Goal: Entertainment & Leisure: Consume media (video, audio)

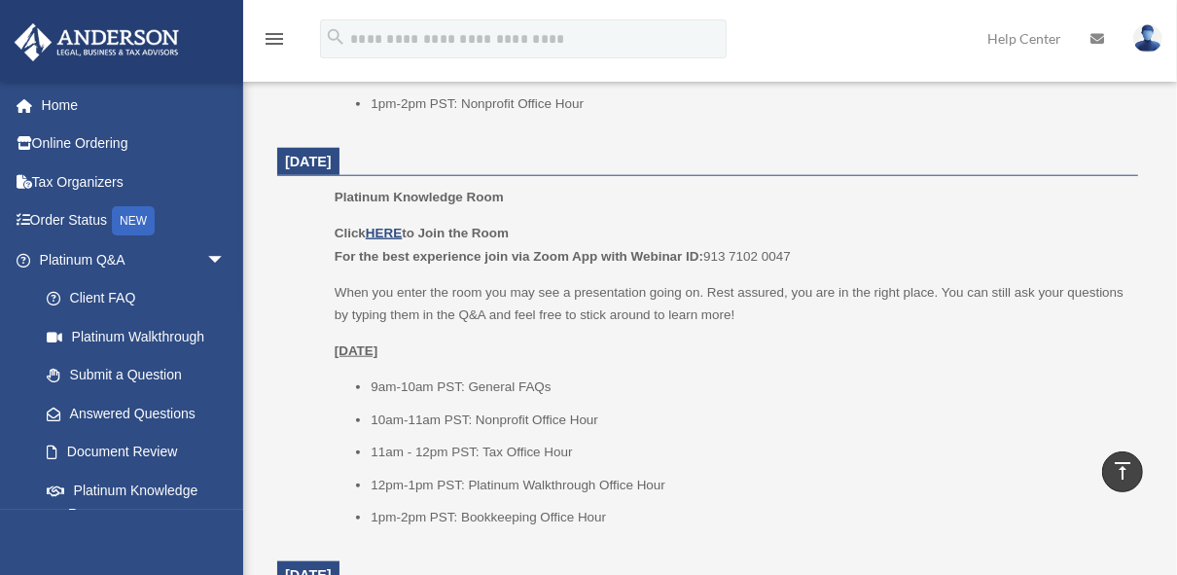
scroll to position [742, 0]
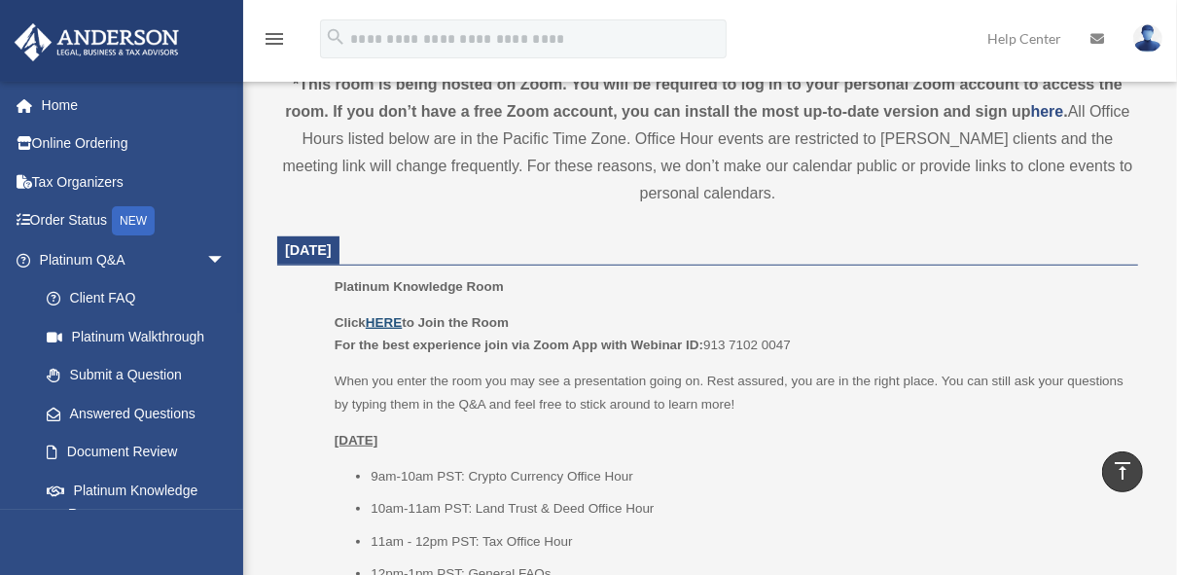
click at [386, 319] on u "HERE" at bounding box center [384, 322] width 36 height 15
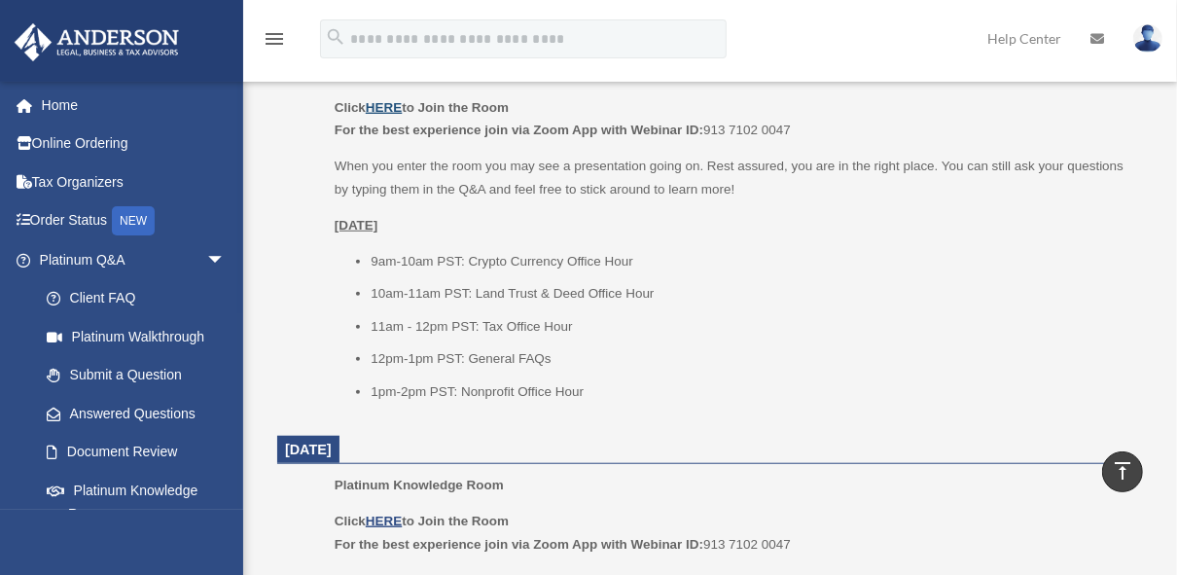
scroll to position [960, 0]
click at [318, 368] on ul "Platinum Knowledge Room Click HERE to Join the Room For the best experience joi…" at bounding box center [708, 235] width 834 height 356
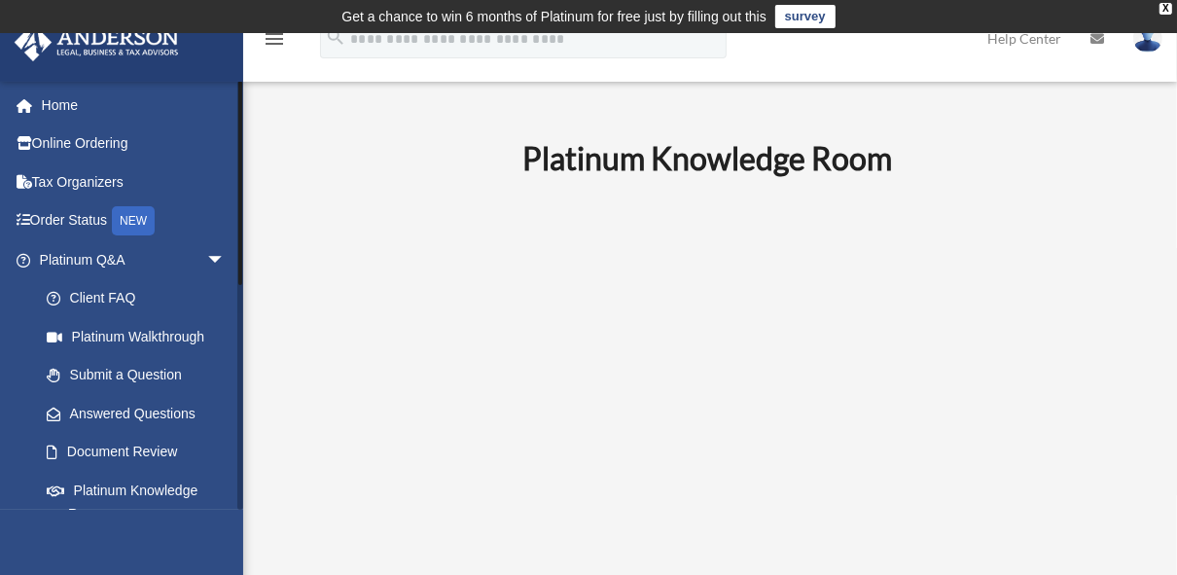
scroll to position [459, 0]
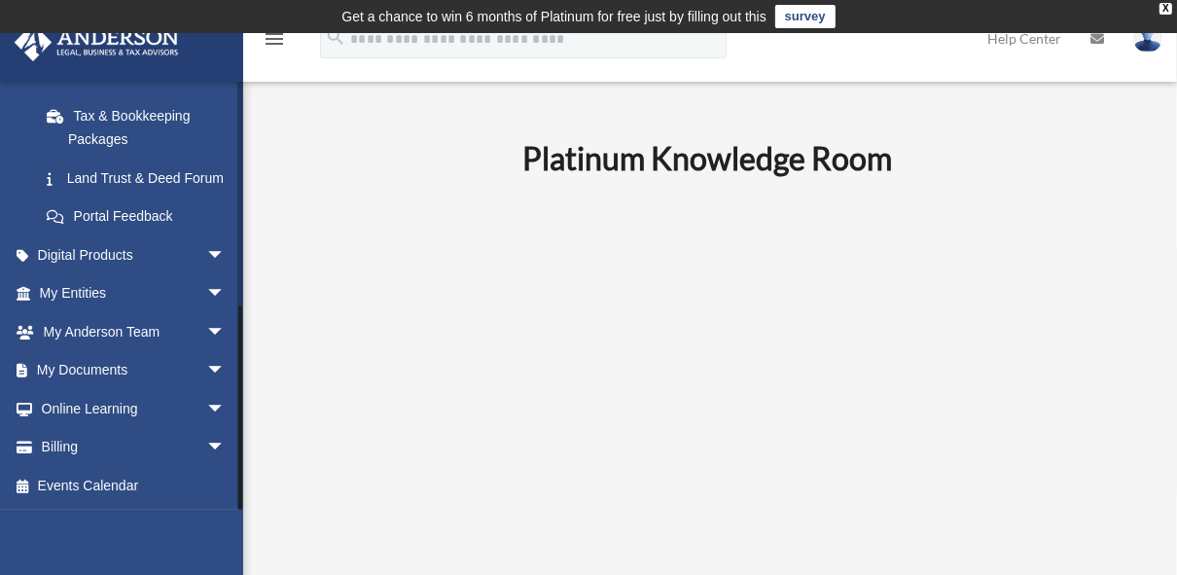
click at [238, 472] on div at bounding box center [240, 295] width 6 height 429
click at [238, 472] on div at bounding box center [240, 408] width 4 height 204
click at [118, 485] on link "Events Calendar" at bounding box center [134, 485] width 241 height 39
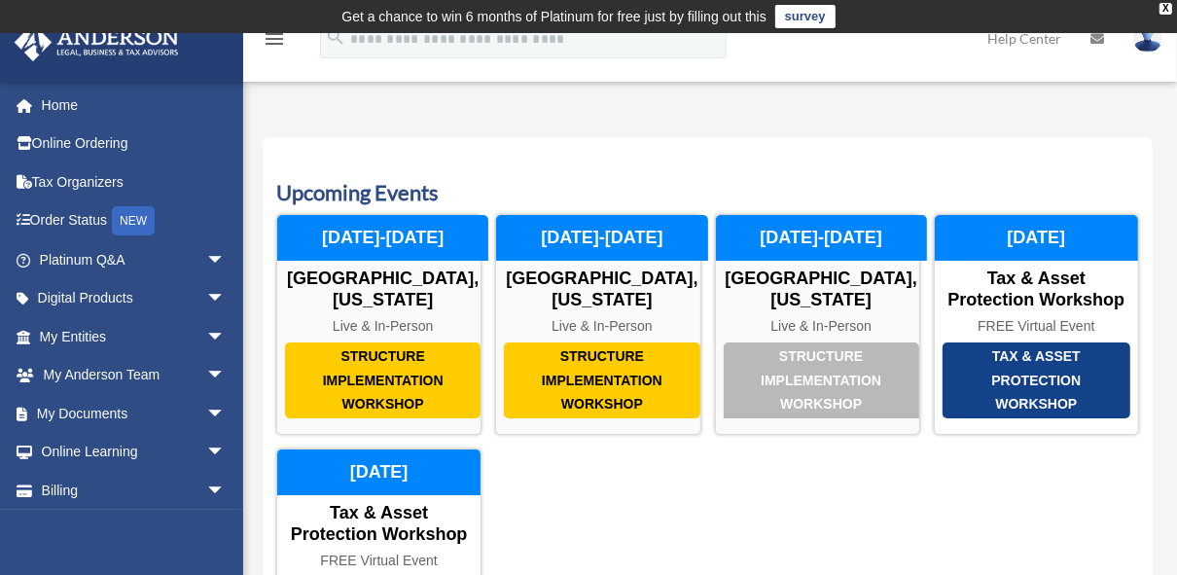
click at [118, 485] on link "Billing arrow_drop_down" at bounding box center [134, 490] width 241 height 39
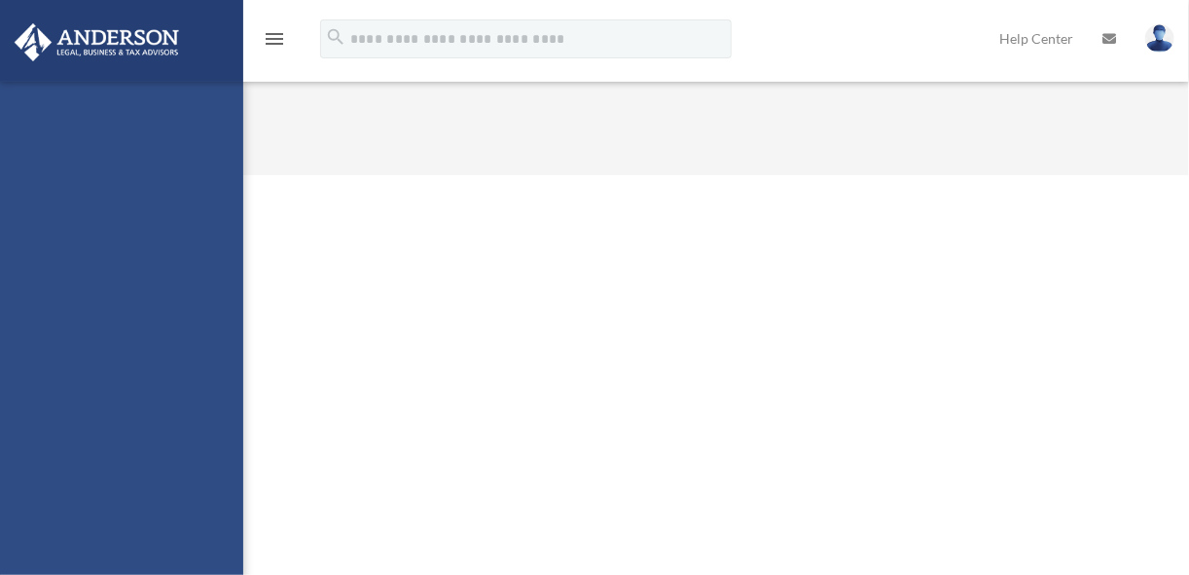
click at [1183, 175] on html "X Get a chance to win 6 months of Platinum for free just by filling out this su…" at bounding box center [594, 87] width 1189 height 175
drag, startPoint x: 0, startPoint y: 0, endPoint x: 1183, endPoint y: 562, distance: 1310.1
click at [1183, 175] on html "X Get a chance to win 6 months of Platinum for free just by filling out this su…" at bounding box center [594, 87] width 1189 height 175
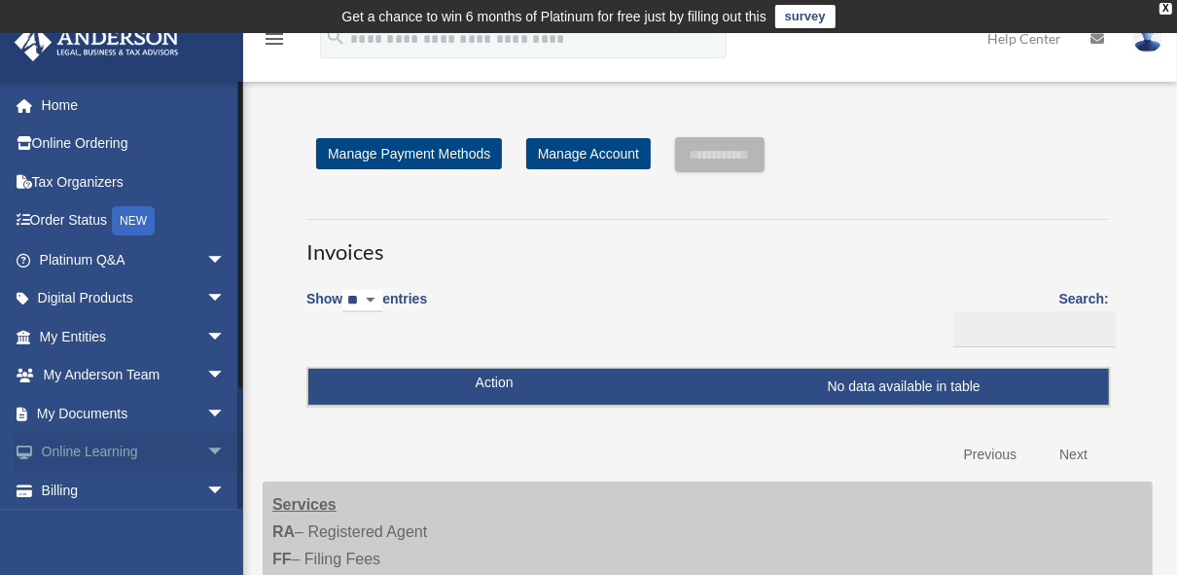
click at [103, 451] on link "Online Learning arrow_drop_down" at bounding box center [134, 452] width 241 height 39
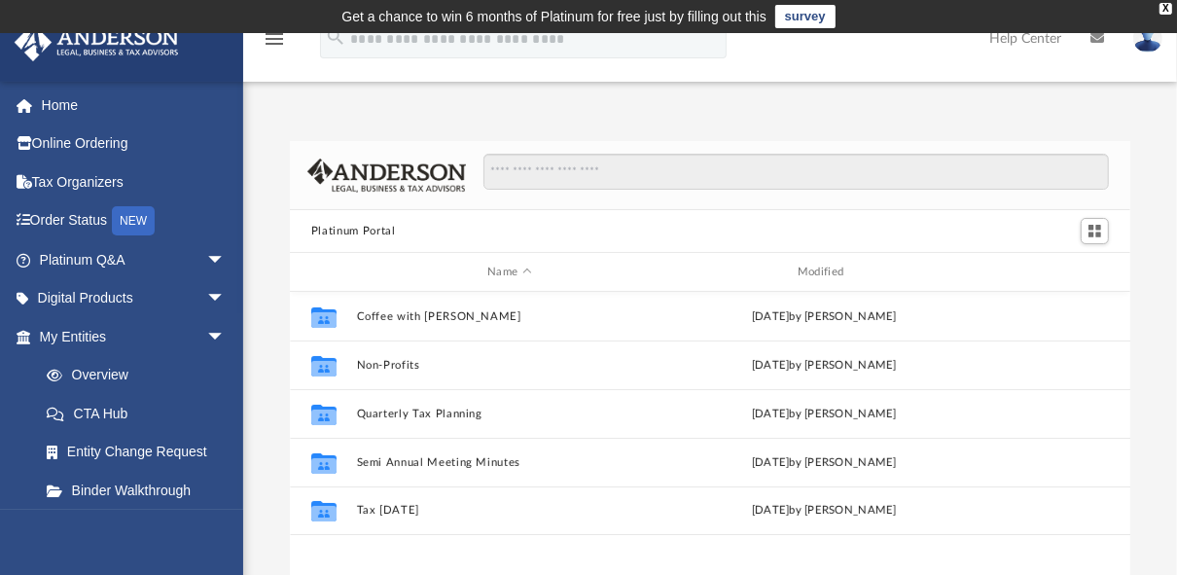
scroll to position [430, 829]
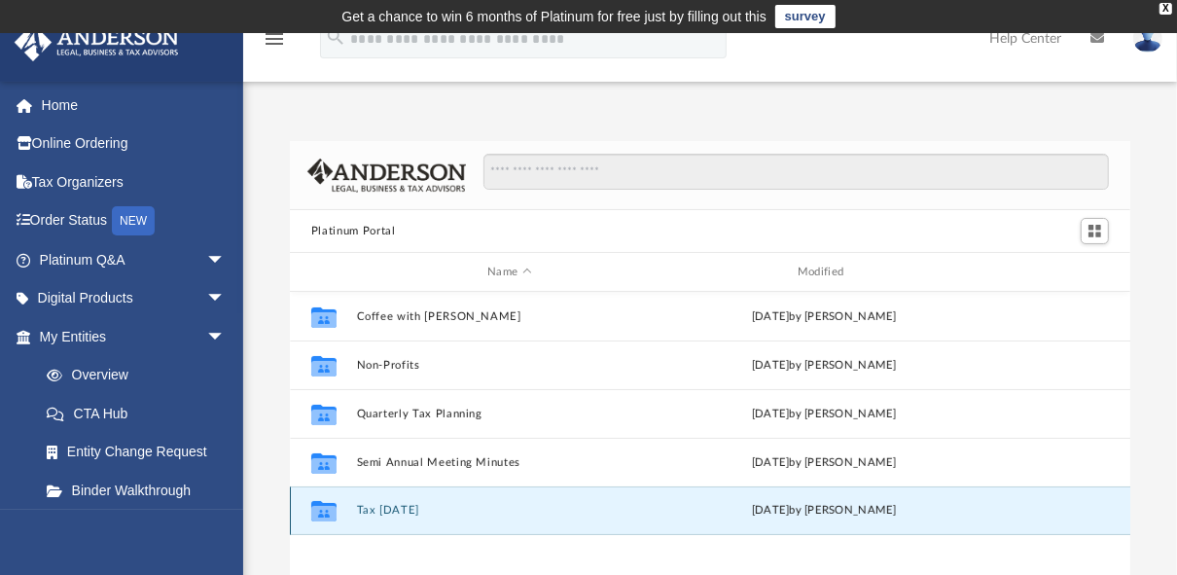
click at [475, 509] on button "Tax Tuesday" at bounding box center [510, 510] width 307 height 13
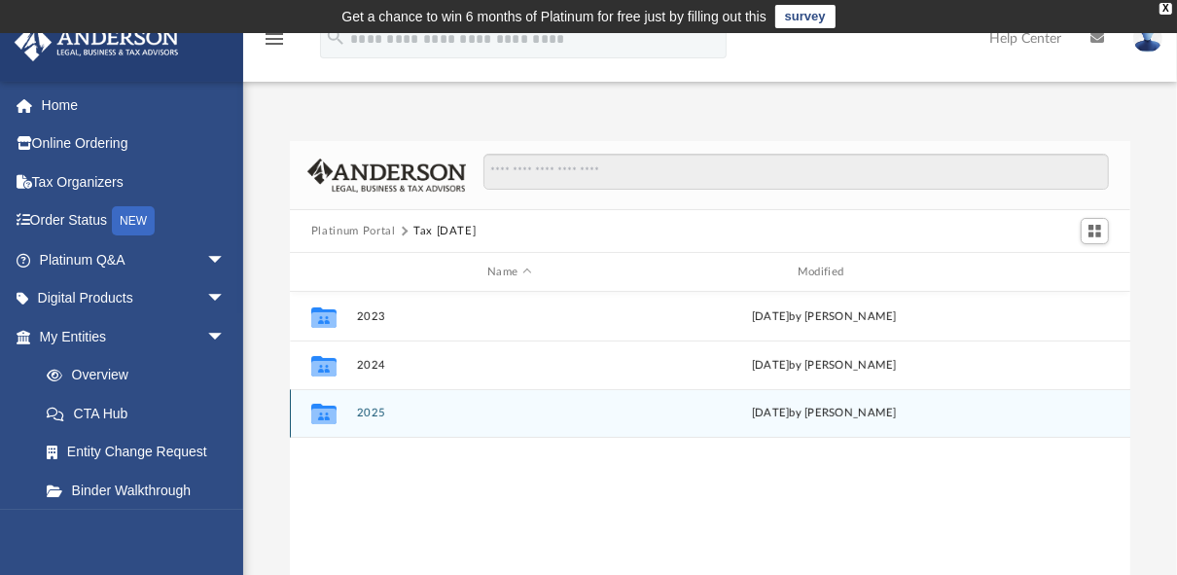
click at [518, 423] on div "Collaborated Folder 2025 Tue Aug 12 2025 by Zyan Treadwell" at bounding box center [710, 413] width 841 height 49
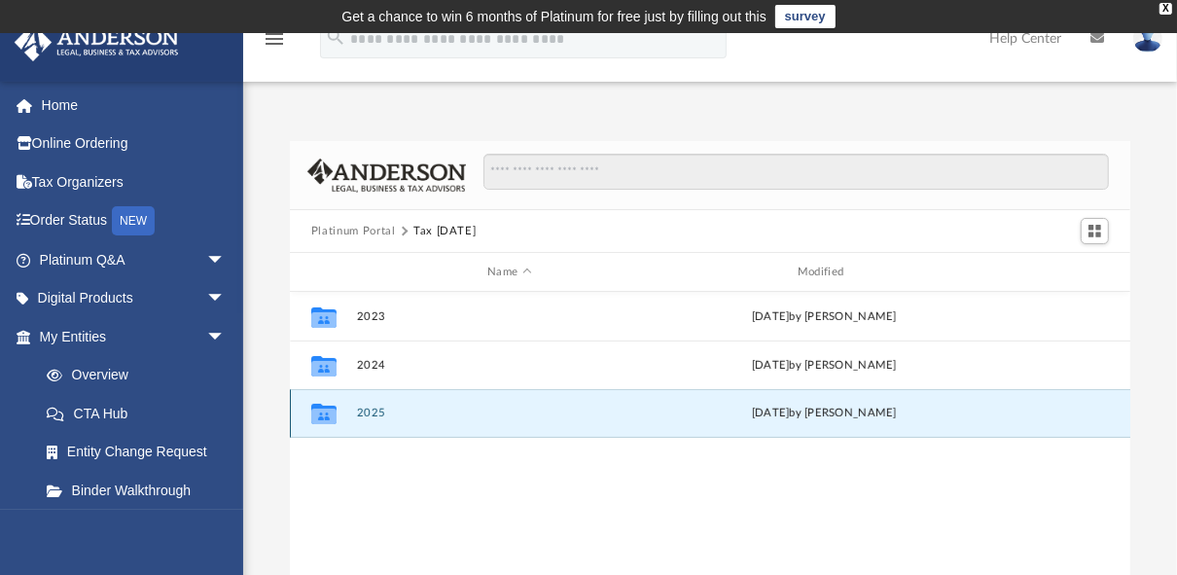
click at [472, 409] on button "2025" at bounding box center [510, 413] width 307 height 13
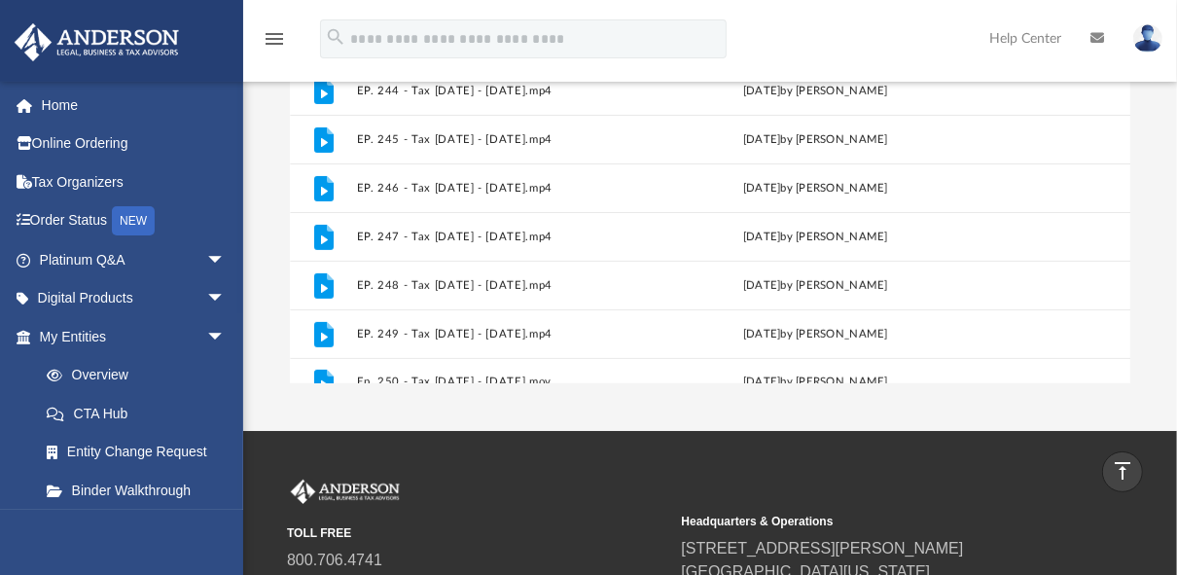
scroll to position [375, 0]
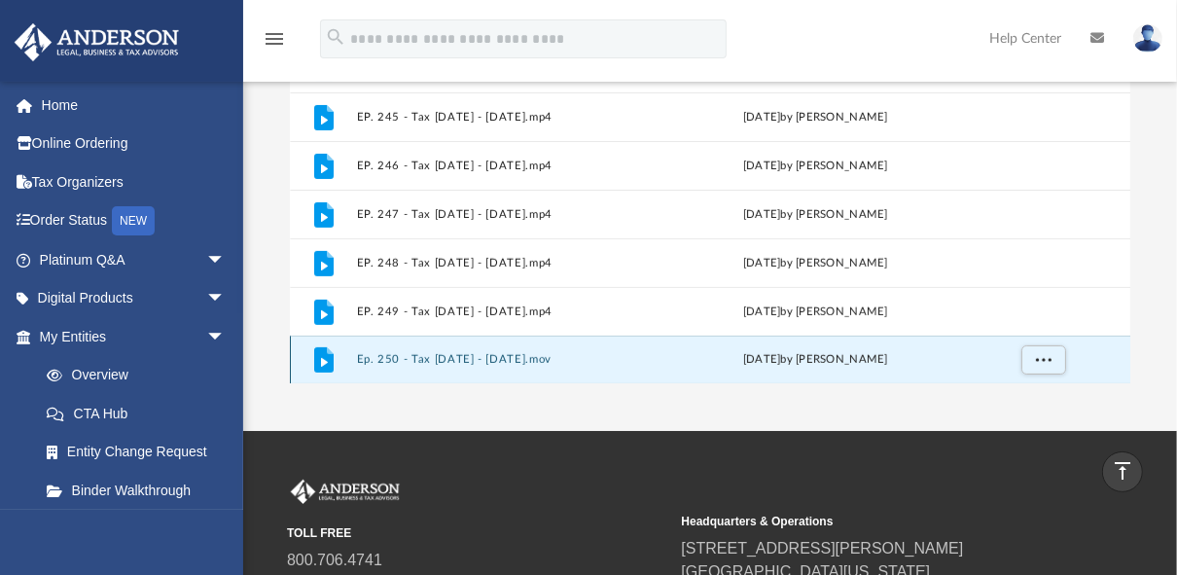
click at [546, 358] on button "Ep. 250 - Tax Tuesday - August 12th, 2025.mov" at bounding box center [507, 359] width 301 height 13
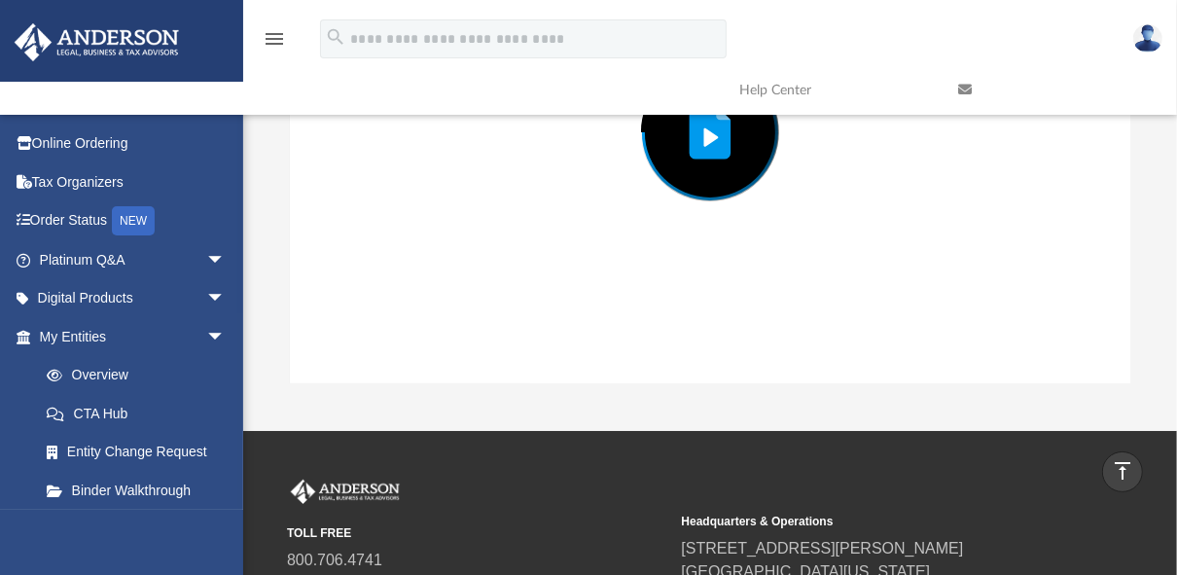
scroll to position [141, 0]
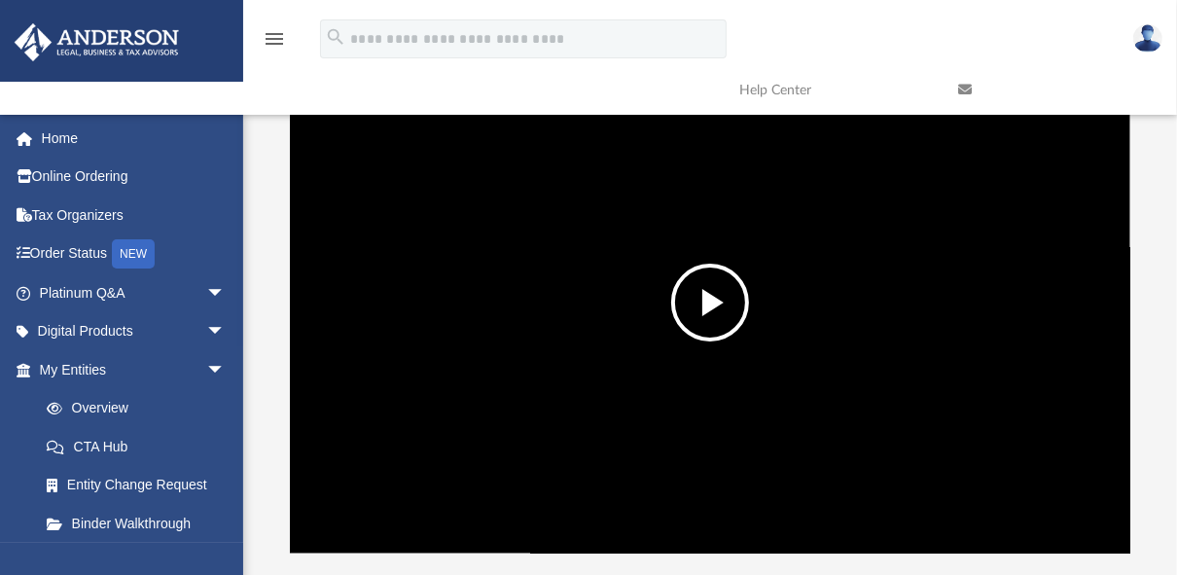
click at [546, 358] on video "File preview" at bounding box center [710, 302] width 841 height 420
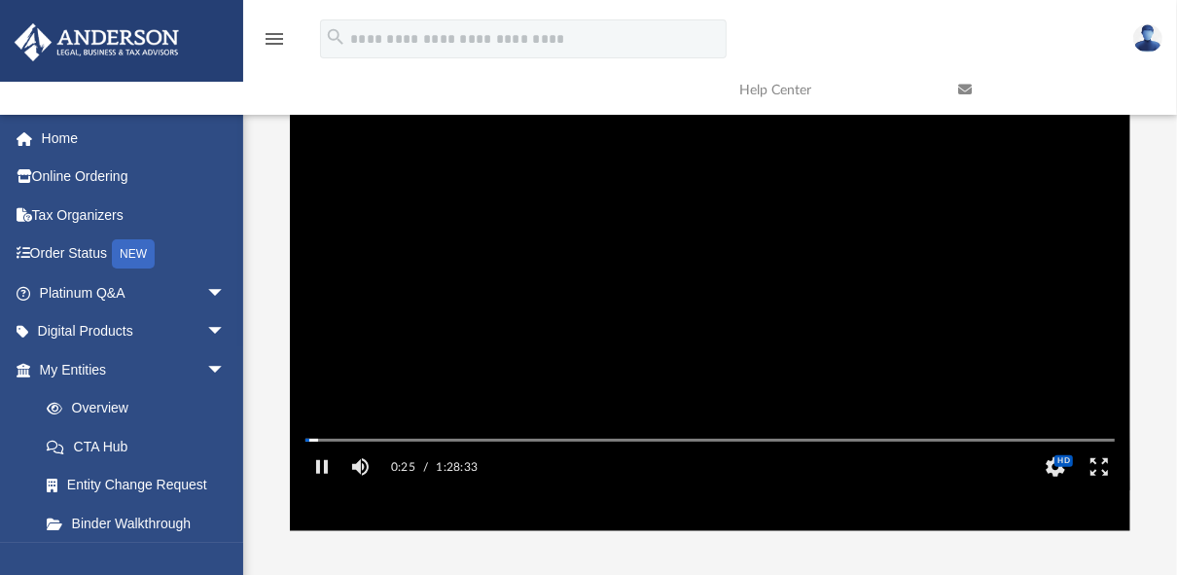
scroll to position [172, 0]
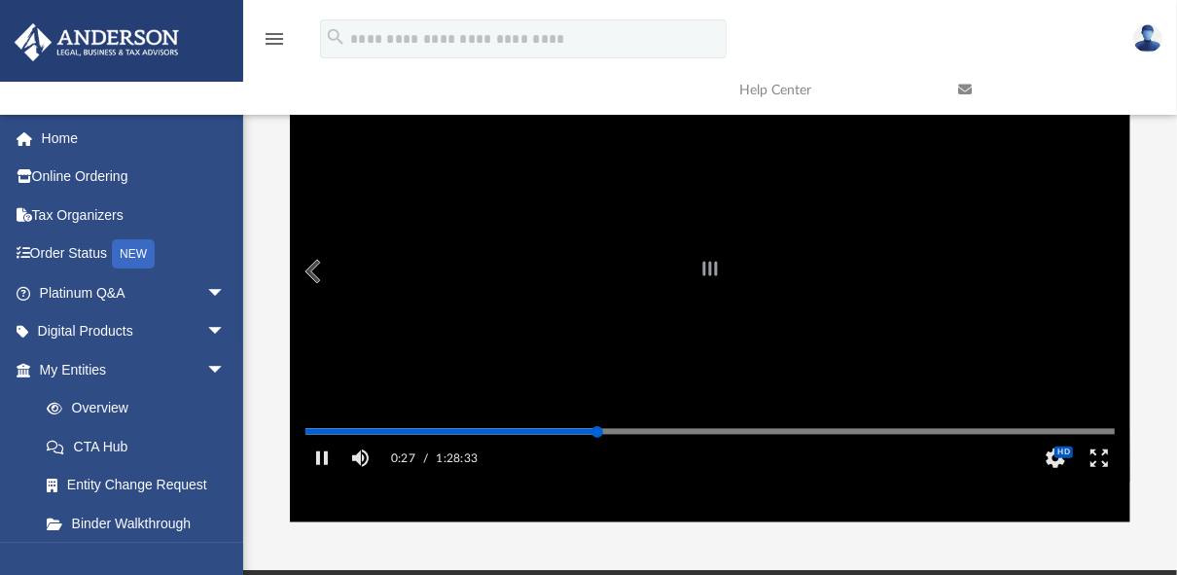
click at [597, 456] on div "Autoplay Disabled Speed Normal Quality Auto Subtitles/CC Off Audio Autoplay Dis…" at bounding box center [710, 271] width 841 height 502
click at [463, 458] on div "Autoplay Disabled Speed Normal Quality Auto Subtitles/CC Off Audio Autoplay Dis…" at bounding box center [710, 271] width 841 height 502
click at [397, 456] on div "Autoplay Disabled Speed Normal Quality Auto Subtitles/CC Off Audio Autoplay Dis…" at bounding box center [710, 271] width 841 height 502
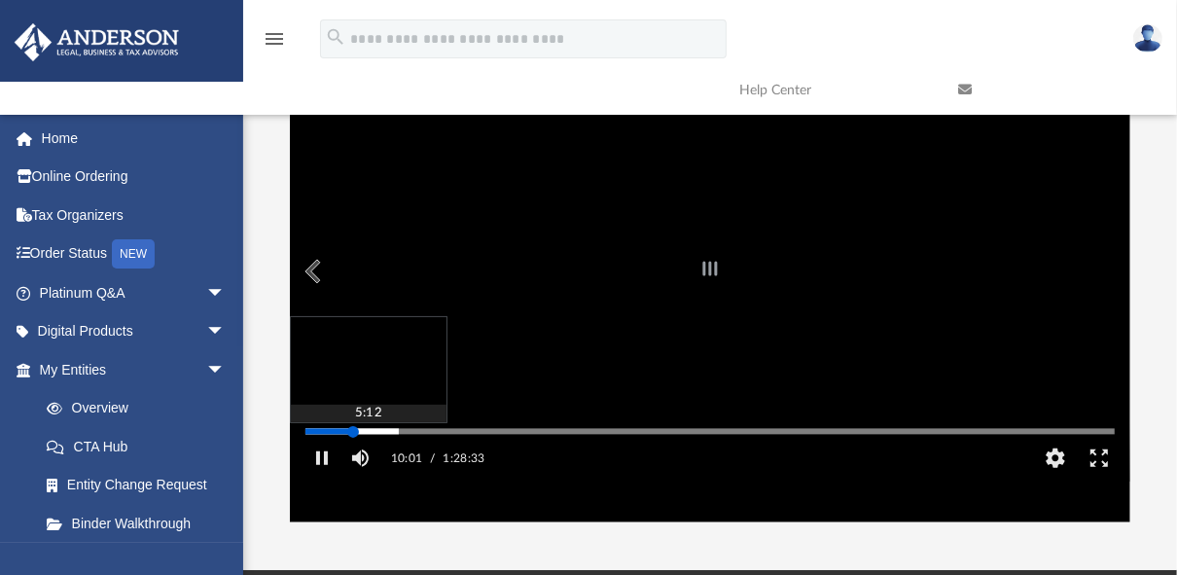
click at [353, 457] on div "Autoplay Disabled Speed Normal Quality Auto Subtitles/CC Off Audio Autoplay Dis…" at bounding box center [710, 271] width 841 height 502
click at [325, 453] on div "Autoplay Disabled Speed Normal Quality Auto Subtitles/CC Off Audio Autoplay Dis…" at bounding box center [710, 271] width 841 height 502
click at [337, 455] on div "Autoplay Disabled Speed Normal Quality Auto Subtitles/CC Off Audio Autoplay Dis…" at bounding box center [710, 271] width 841 height 502
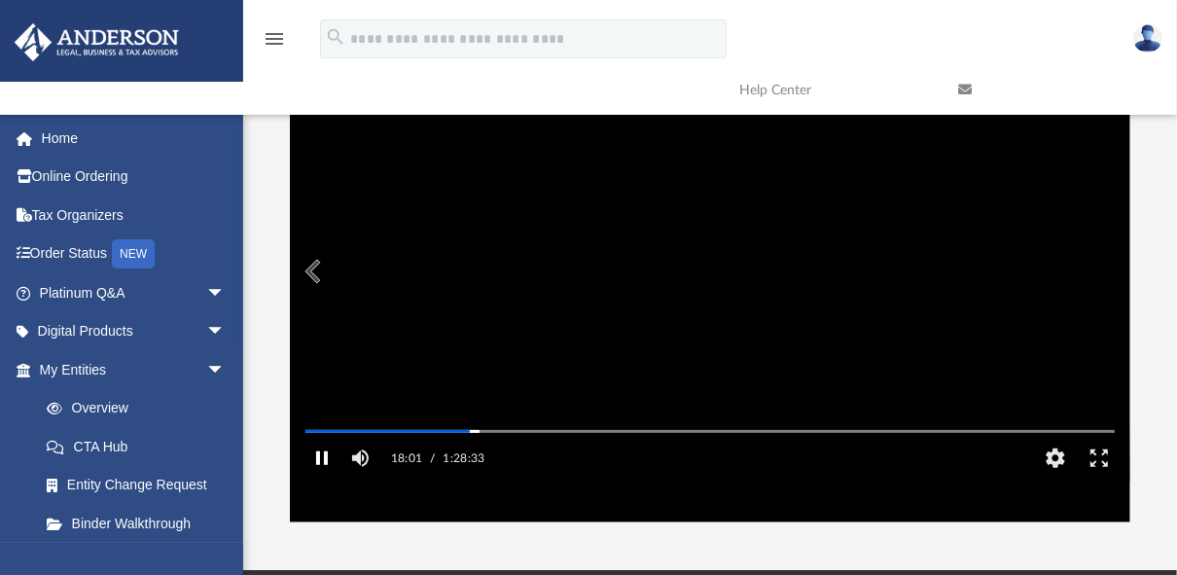
click at [321, 478] on button "Pause" at bounding box center [322, 458] width 44 height 39
click at [321, 478] on button "Play" at bounding box center [322, 458] width 44 height 39
click at [321, 478] on button "Pause" at bounding box center [322, 458] width 44 height 39
click at [321, 478] on button "Play" at bounding box center [322, 458] width 44 height 39
click at [321, 478] on button "Pause" at bounding box center [322, 458] width 44 height 39
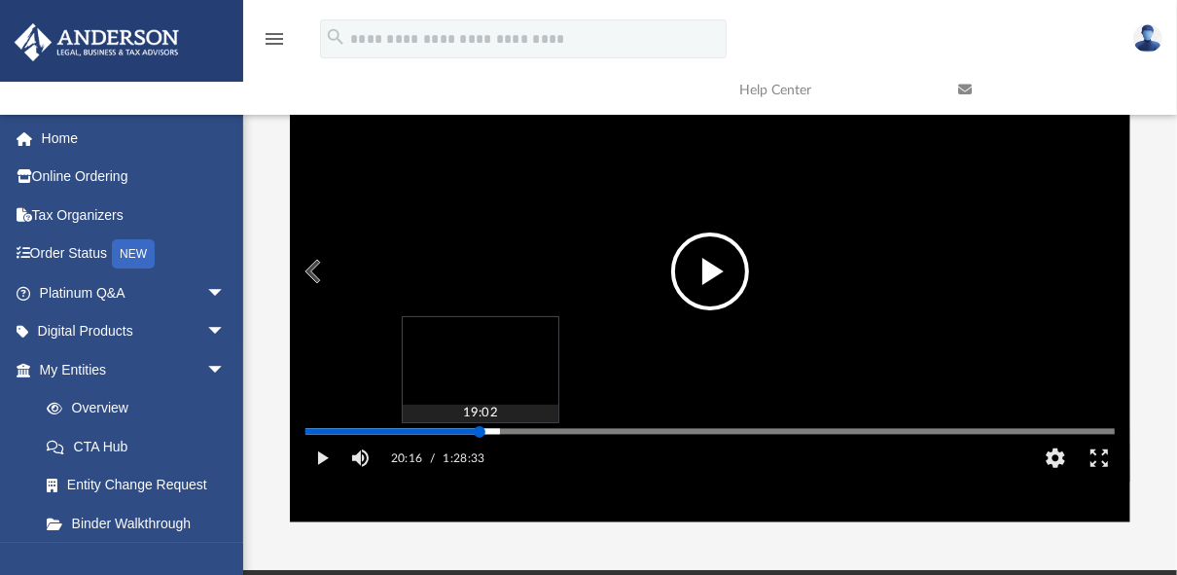
click at [480, 433] on div "Media Slider" at bounding box center [711, 431] width 810 height 3
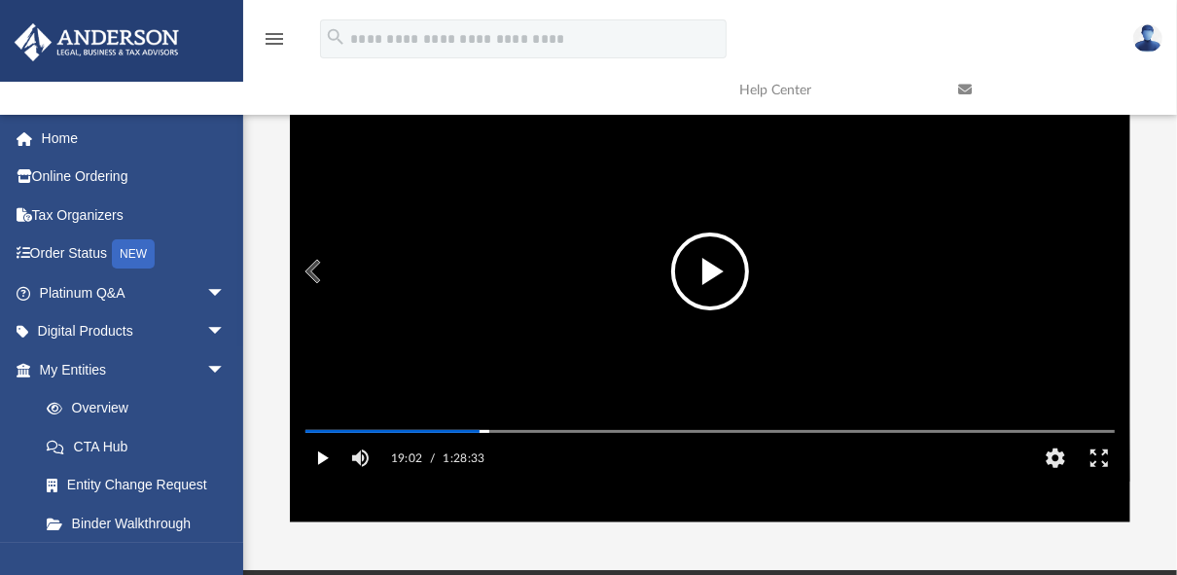
click at [323, 478] on button "Play" at bounding box center [322, 458] width 44 height 39
click at [325, 473] on button "Pause" at bounding box center [322, 458] width 44 height 39
click at [321, 478] on button "Play" at bounding box center [322, 458] width 44 height 39
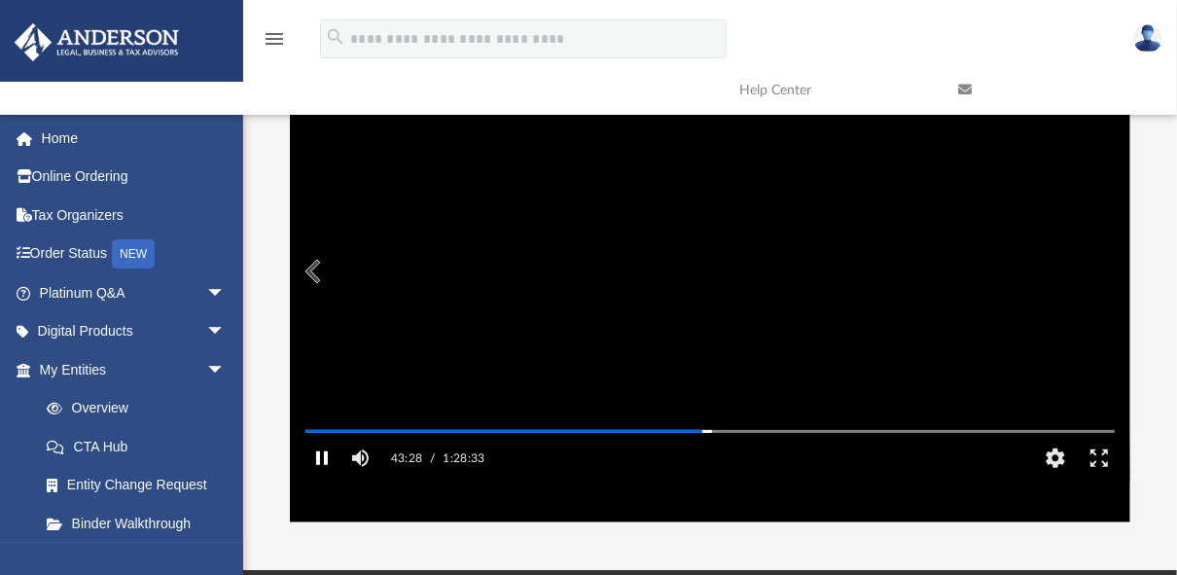
click at [321, 478] on button "Pause" at bounding box center [322, 458] width 44 height 39
click at [321, 478] on button "Play" at bounding box center [322, 458] width 44 height 39
click at [722, 544] on div "App gus.moncada@gmail.com Sign Out gus.moncada@gmail.com Home Online Ordering T…" at bounding box center [588, 215] width 1177 height 709
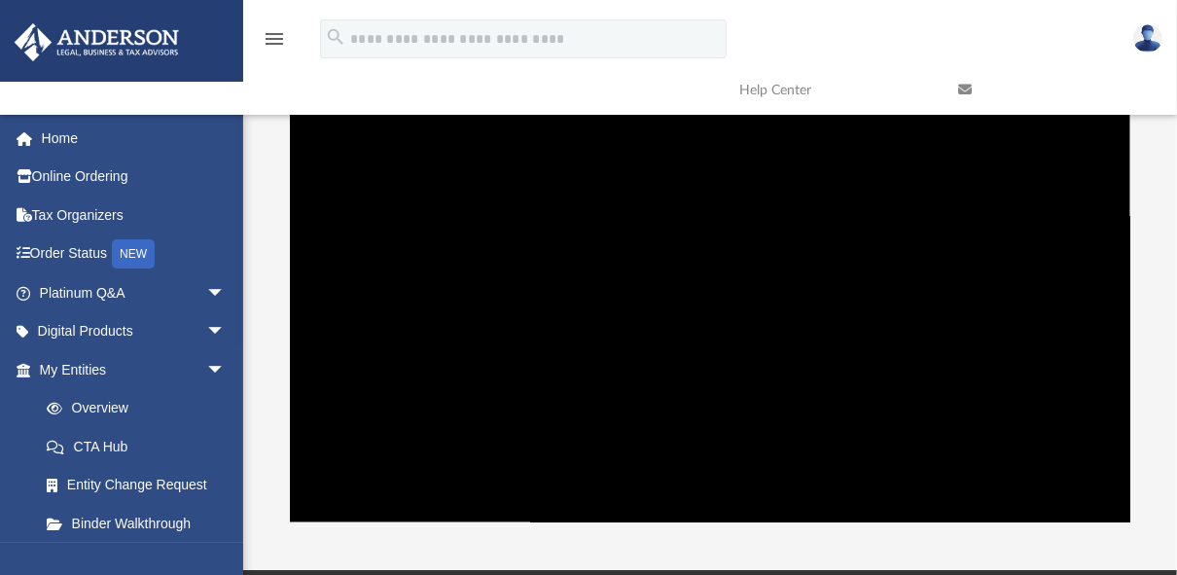
click at [722, 544] on div "App gus.moncada@gmail.com Sign Out gus.moncada@gmail.com Home Online Ordering T…" at bounding box center [588, 215] width 1177 height 709
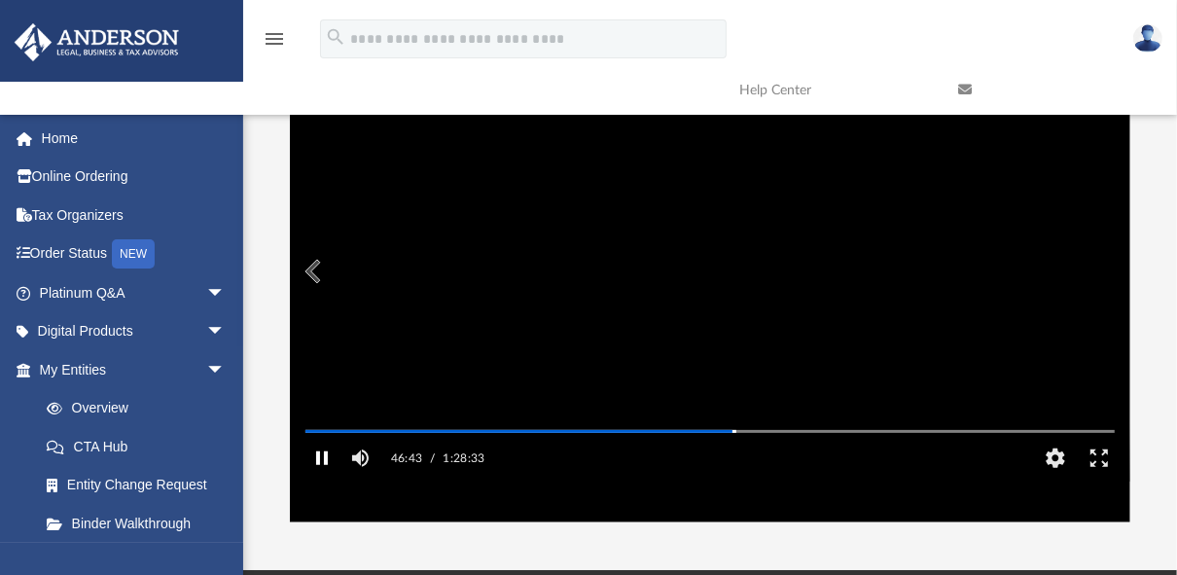
click at [321, 478] on button "Pause" at bounding box center [322, 458] width 44 height 39
click at [319, 478] on button "Play" at bounding box center [322, 458] width 44 height 39
click at [421, 395] on video "File preview" at bounding box center [710, 271] width 841 height 420
click at [321, 478] on button "Play" at bounding box center [322, 458] width 44 height 39
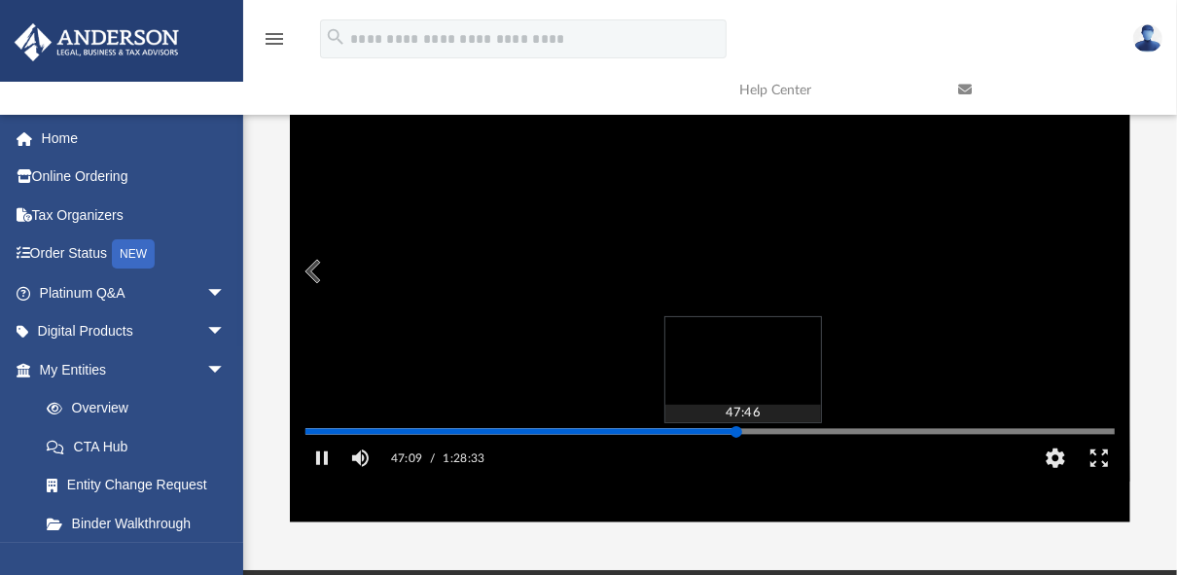
click at [742, 459] on div "Autoplay Disabled Speed Normal Quality Auto Subtitles/CC Off Audio Autoplay Dis…" at bounding box center [710, 271] width 841 height 502
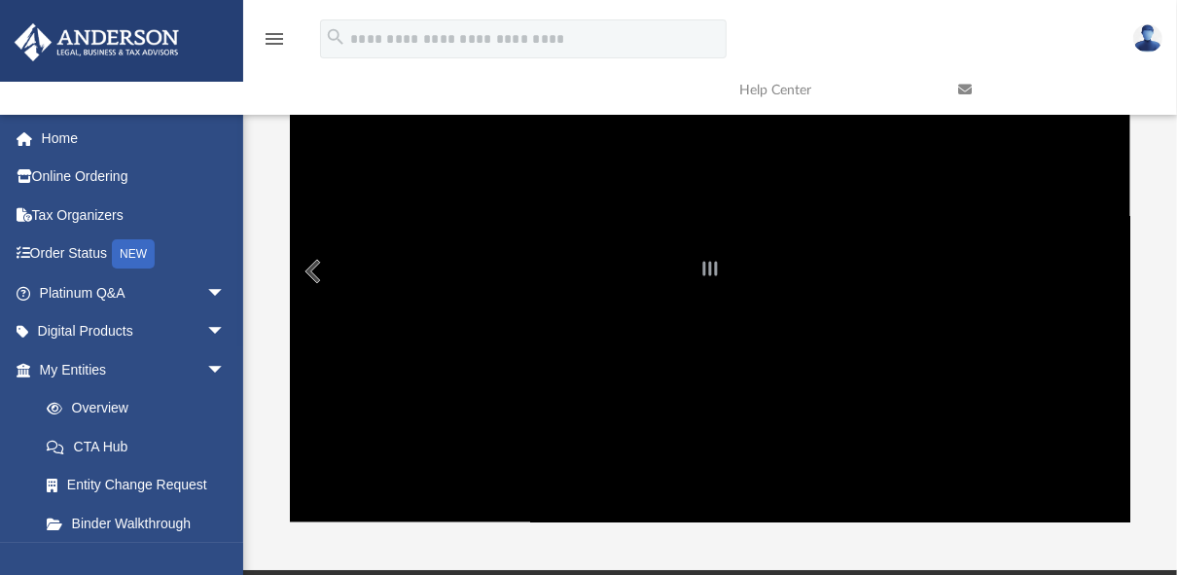
click at [390, 466] on div "File preview" at bounding box center [710, 271] width 841 height 502
click at [693, 511] on div "File preview" at bounding box center [710, 271] width 841 height 502
click at [375, 360] on div "File preview" at bounding box center [710, 271] width 841 height 502
click at [316, 273] on button "Preview" at bounding box center [311, 271] width 43 height 54
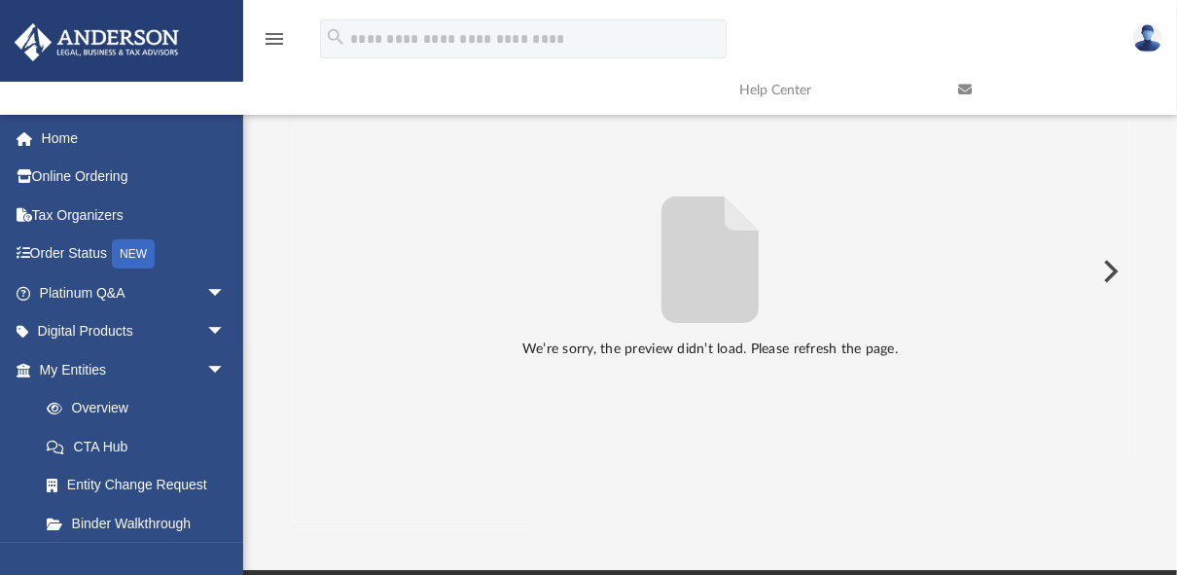
scroll to position [141, 0]
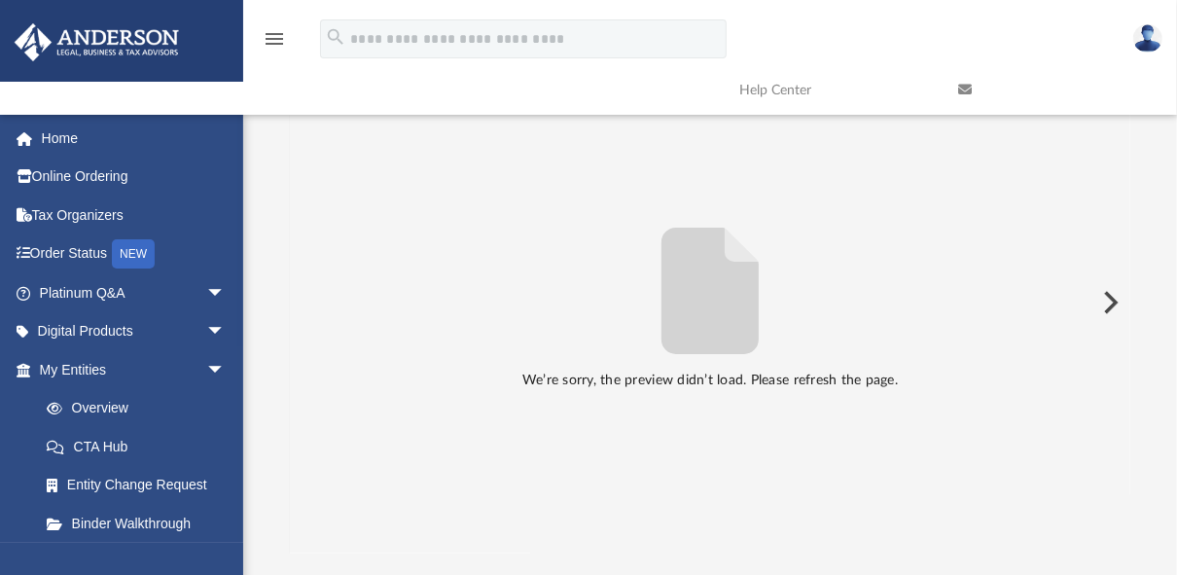
click at [1112, 269] on div "We’re sorry, the preview didn’t load. Please refresh the page." at bounding box center [710, 303] width 841 height 180
click at [312, 306] on button "Preview" at bounding box center [311, 302] width 43 height 54
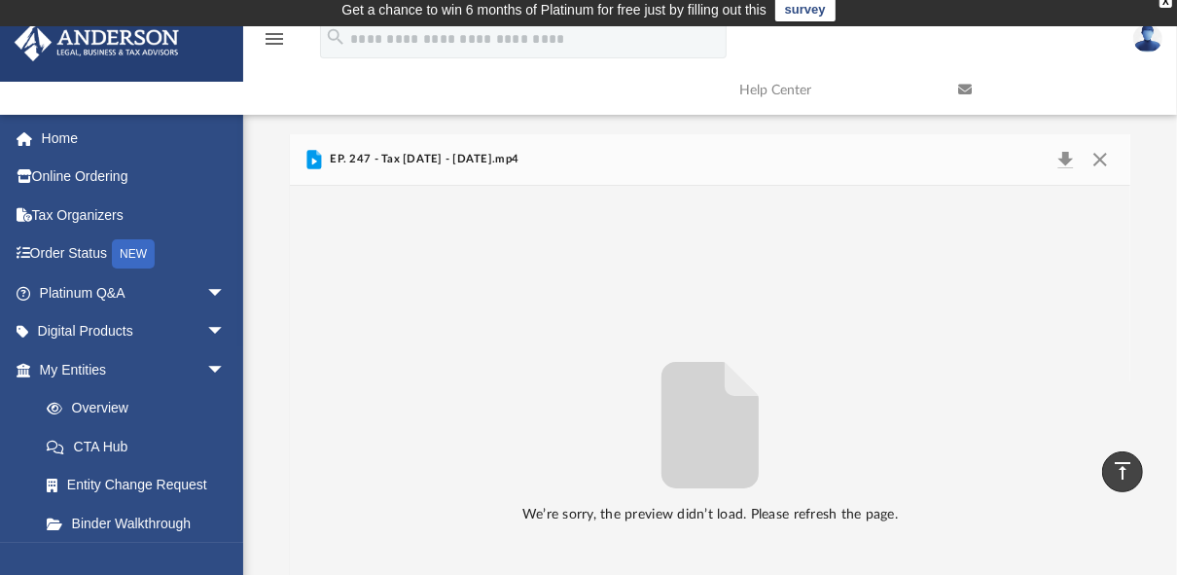
scroll to position [0, 0]
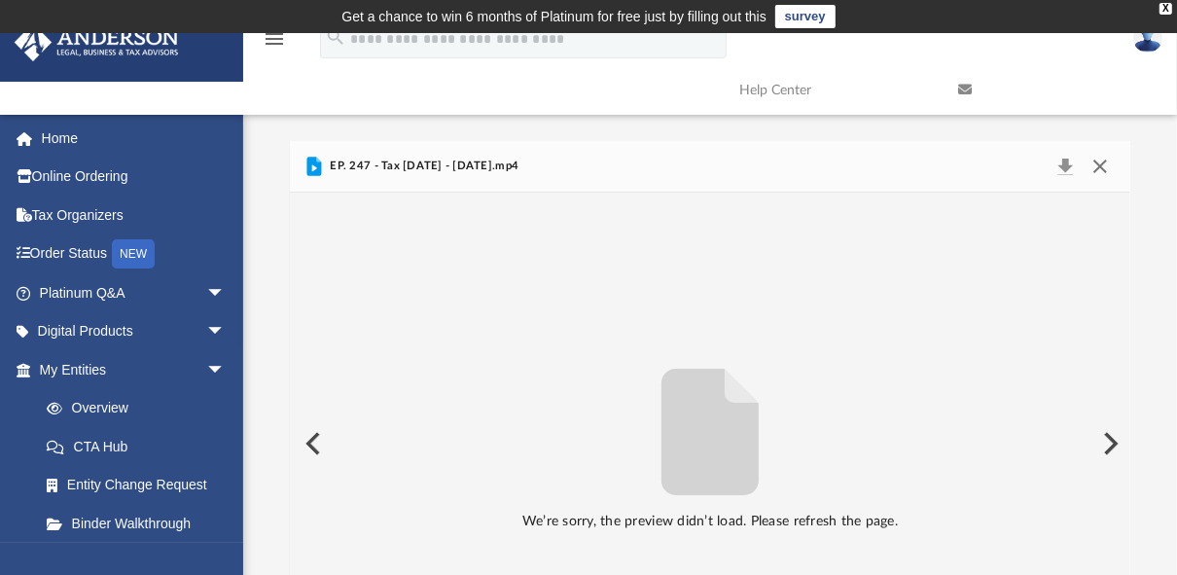
click at [1104, 162] on button "Close" at bounding box center [1100, 166] width 35 height 27
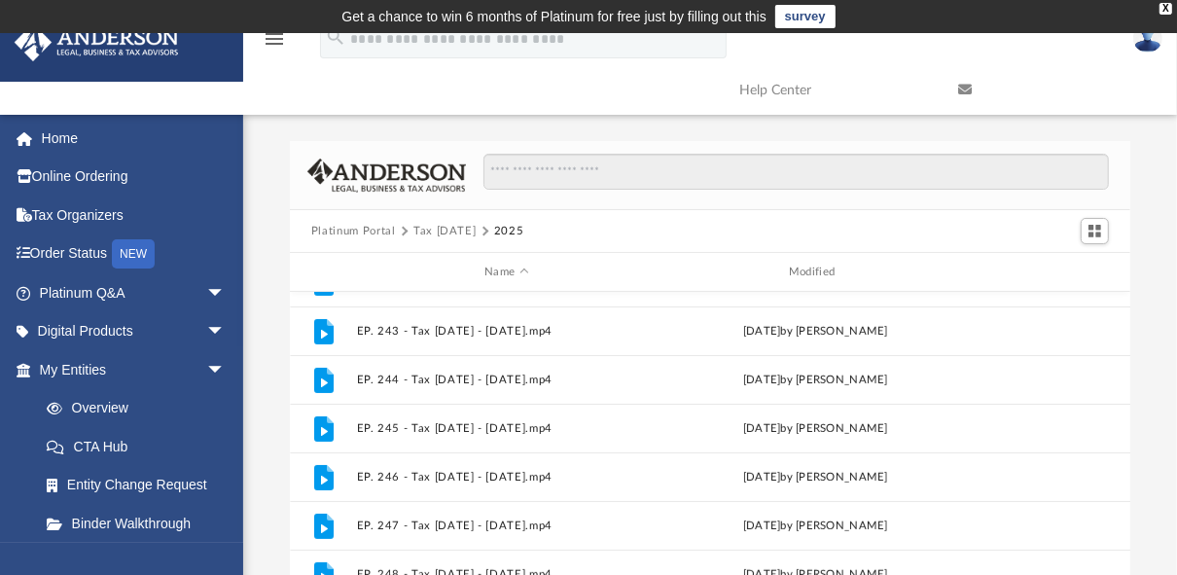
scroll to position [382, 0]
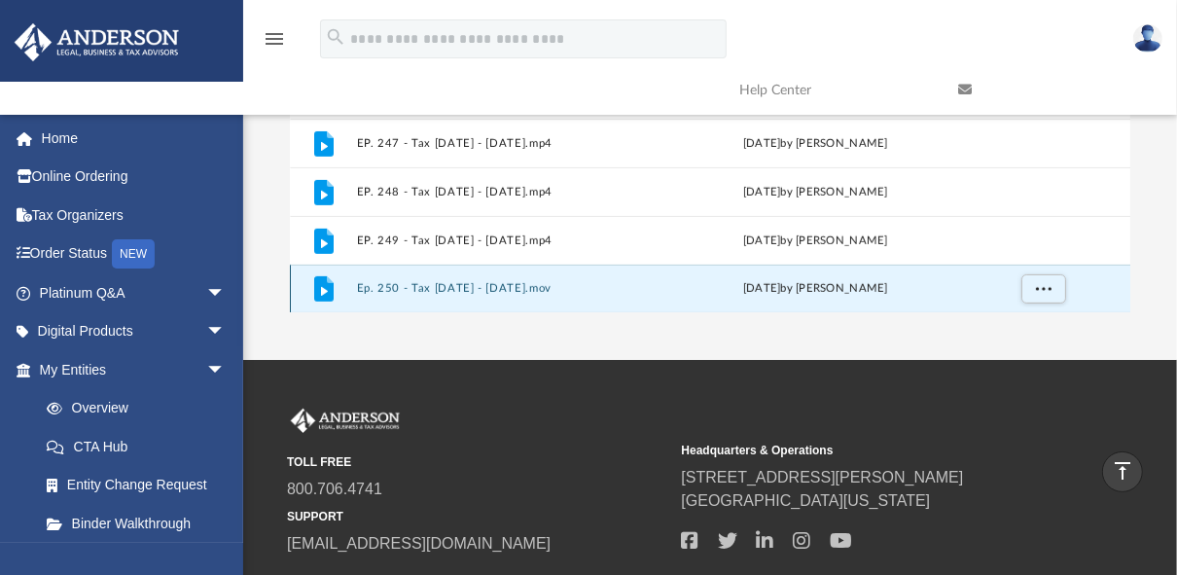
click at [556, 286] on button "Ep. 250 - Tax Tuesday - August 12th, 2025.mov" at bounding box center [507, 288] width 301 height 13
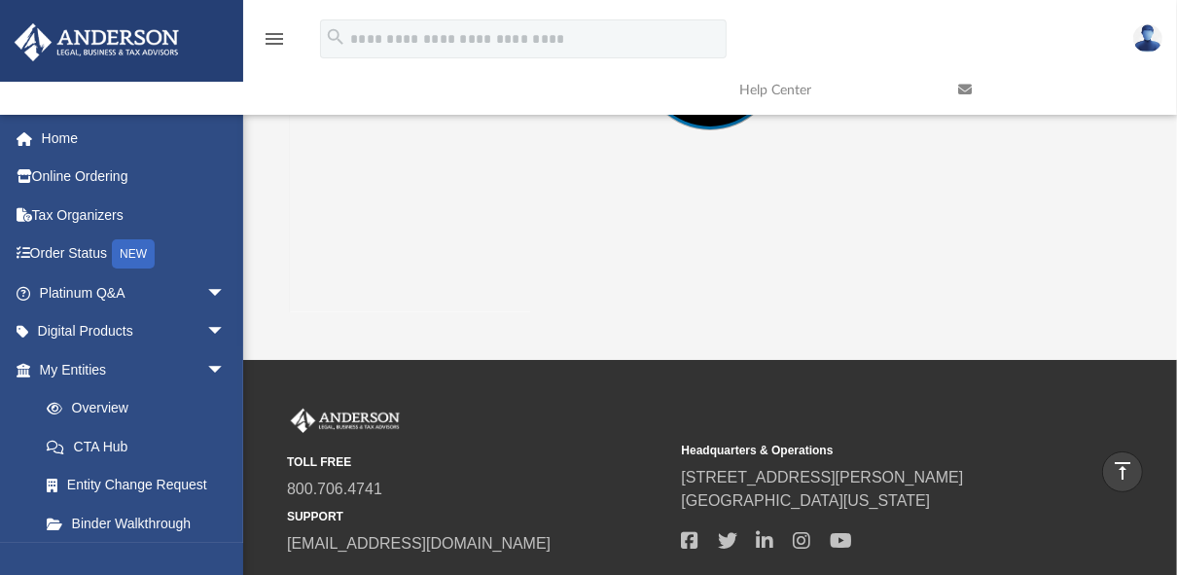
scroll to position [141, 0]
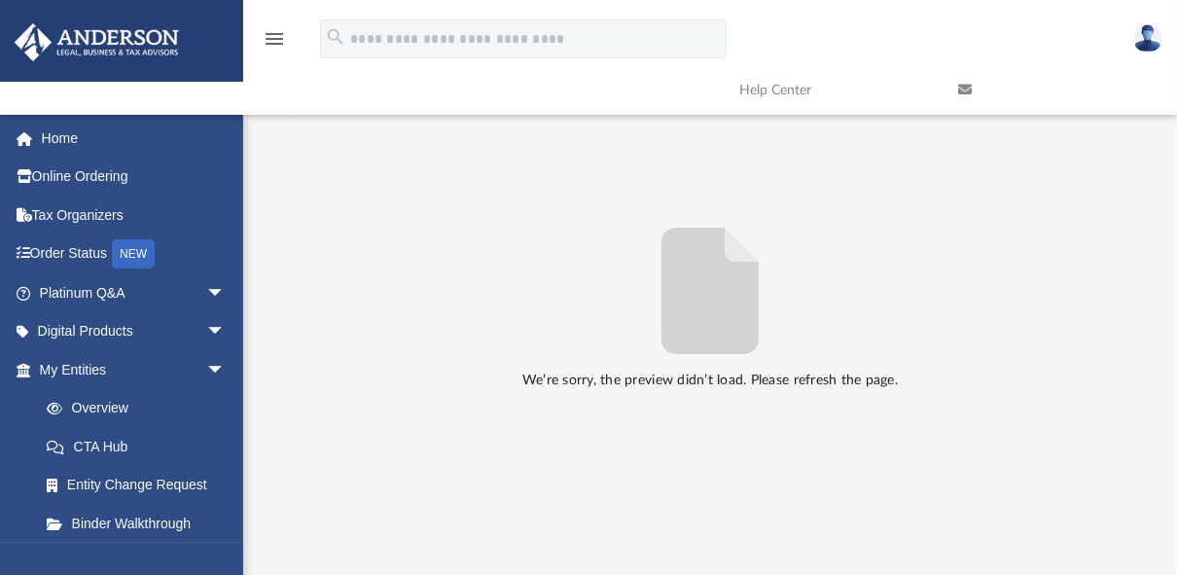
click at [556, 286] on div "We’re sorry, the preview didn’t load. Please refresh the page." at bounding box center [710, 303] width 841 height 180
click at [309, 294] on button "Preview" at bounding box center [311, 302] width 43 height 54
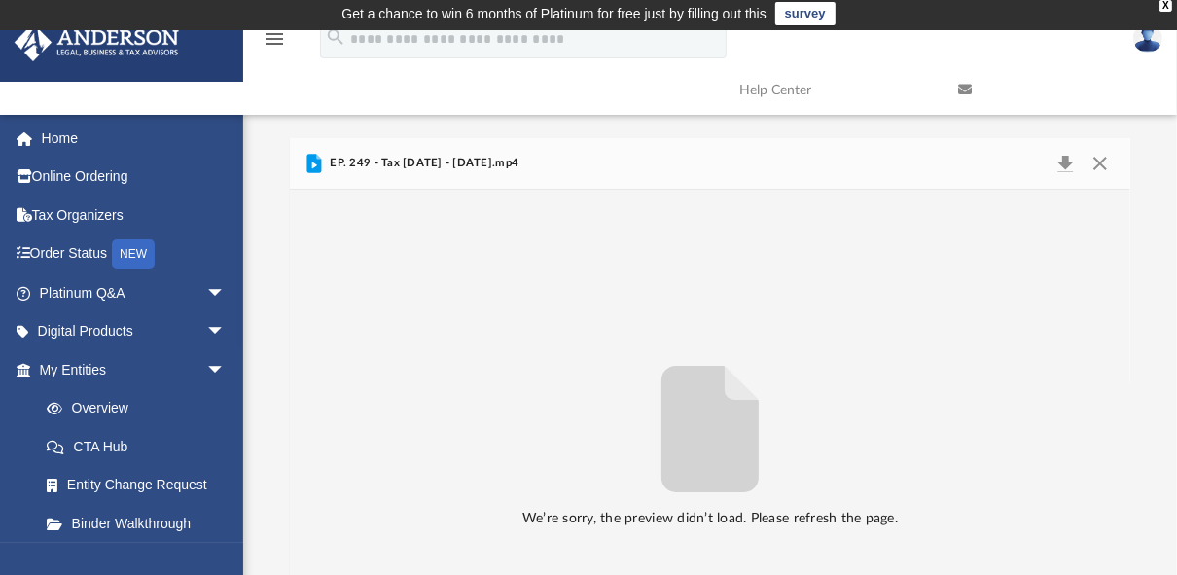
scroll to position [0, 0]
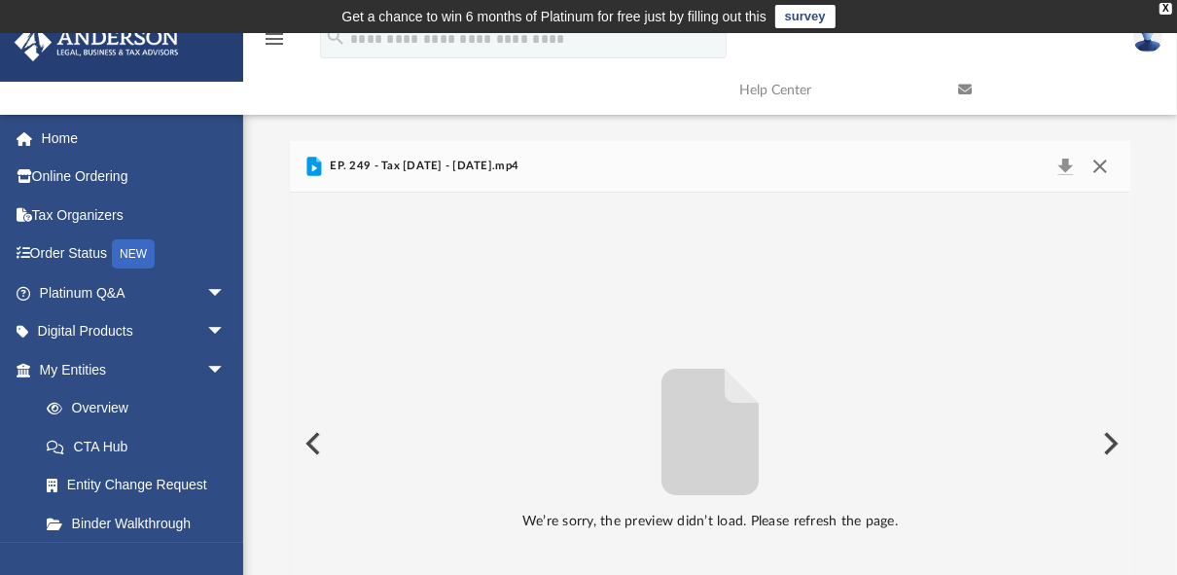
click at [1098, 166] on button "Close" at bounding box center [1100, 166] width 35 height 27
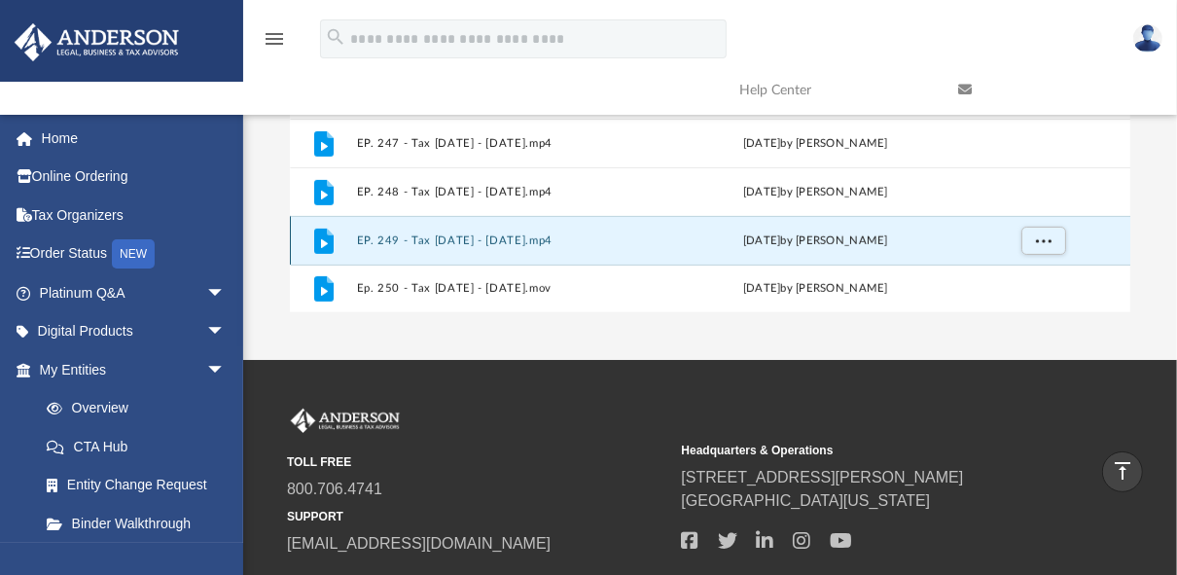
click at [418, 240] on button "EP. 249 - Tax Tuesday - July 29th, 2025.mp4" at bounding box center [507, 241] width 301 height 13
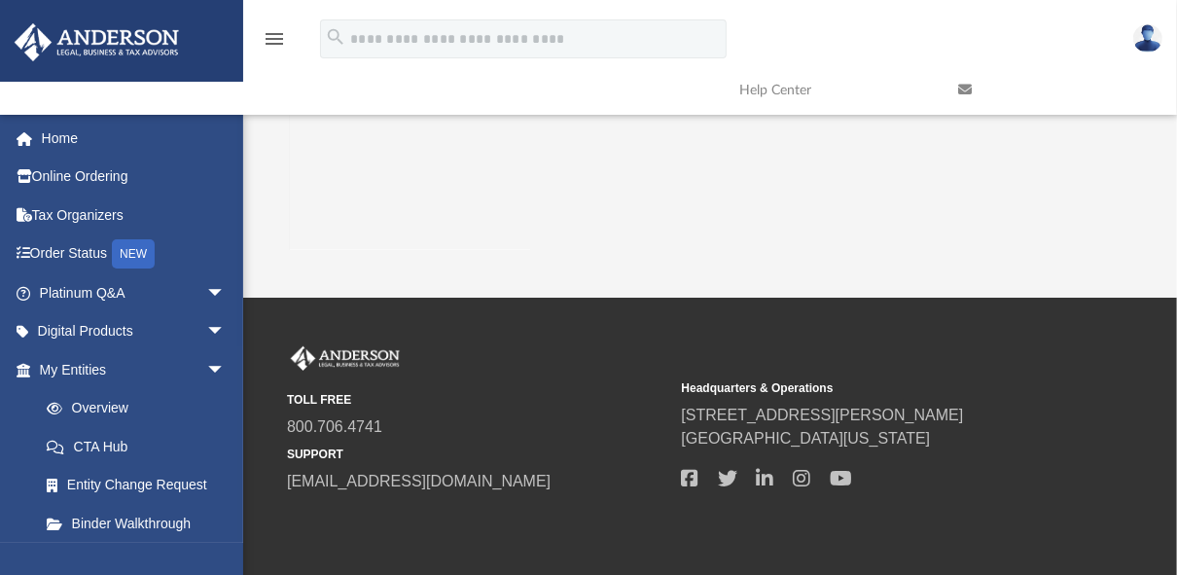
scroll to position [452, 0]
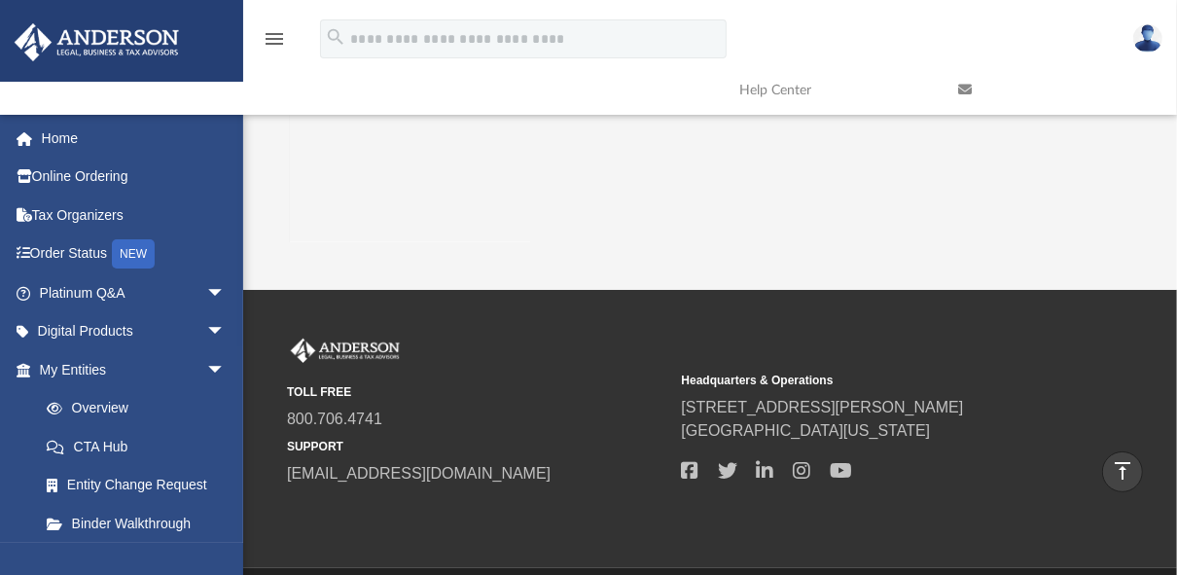
click at [239, 554] on div "gus.moncada@gmail.com Sign Out gus.moncada@gmail.com Home Online Ordering Tax O…" at bounding box center [121, 401] width 243 height 575
click at [240, 143] on div at bounding box center [240, 197] width 4 height 167
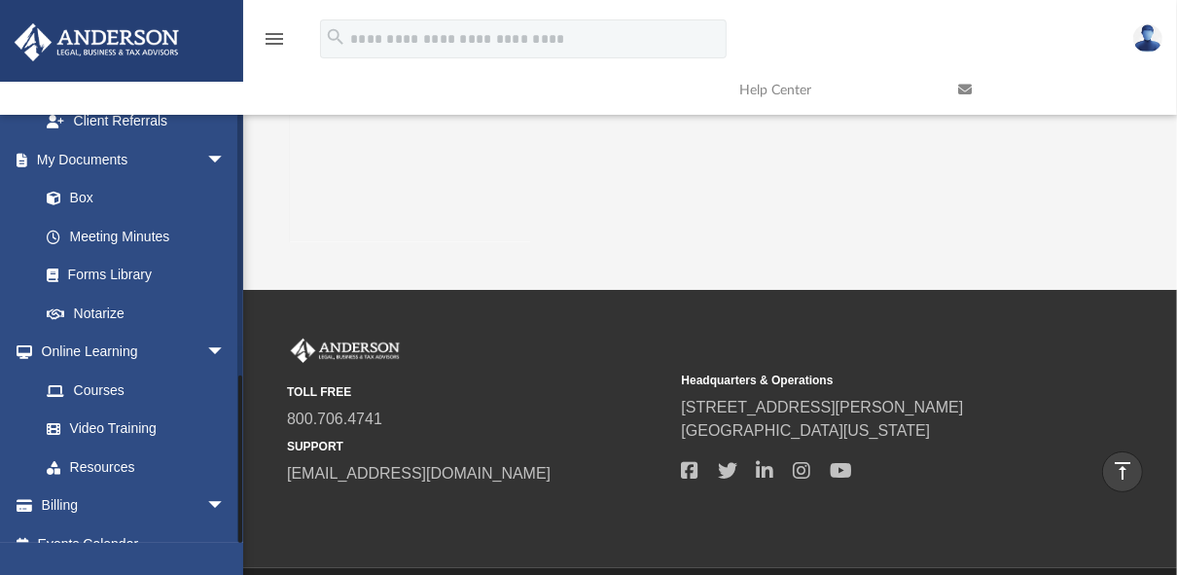
drag, startPoint x: 239, startPoint y: 536, endPoint x: 232, endPoint y: 584, distance: 48.3
click at [232, 574] on html "X Get a chance to win 6 months of Platinum for free just by filling out this su…" at bounding box center [588, 93] width 1177 height 1090
click at [110, 410] on link "Video Training" at bounding box center [141, 429] width 228 height 39
click at [126, 410] on link "Video Training" at bounding box center [141, 429] width 228 height 39
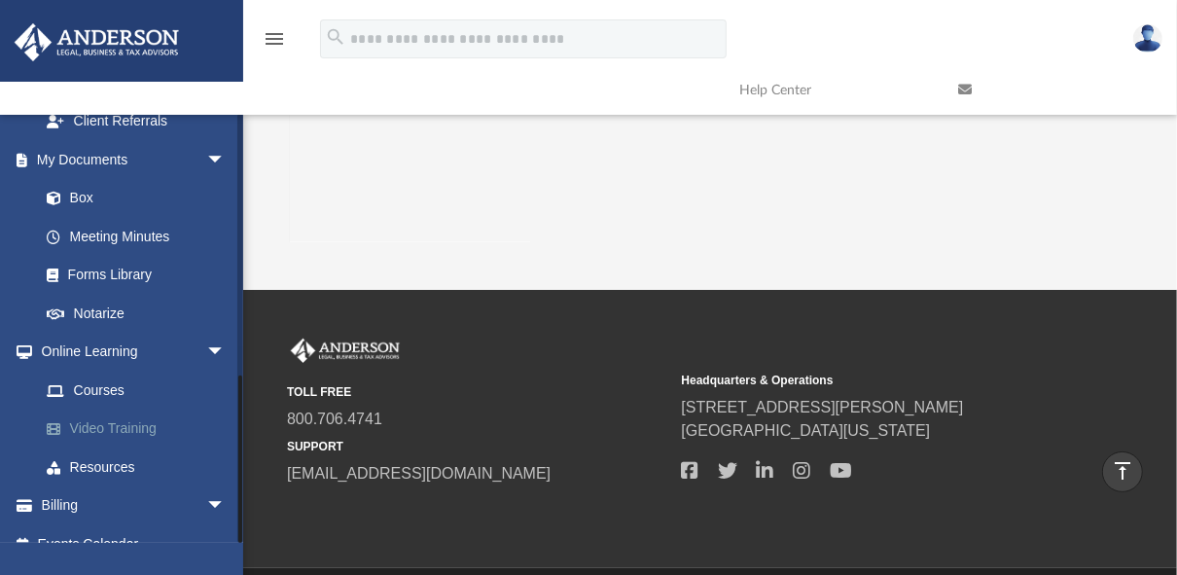
click at [126, 410] on link "Video Training" at bounding box center [141, 429] width 228 height 39
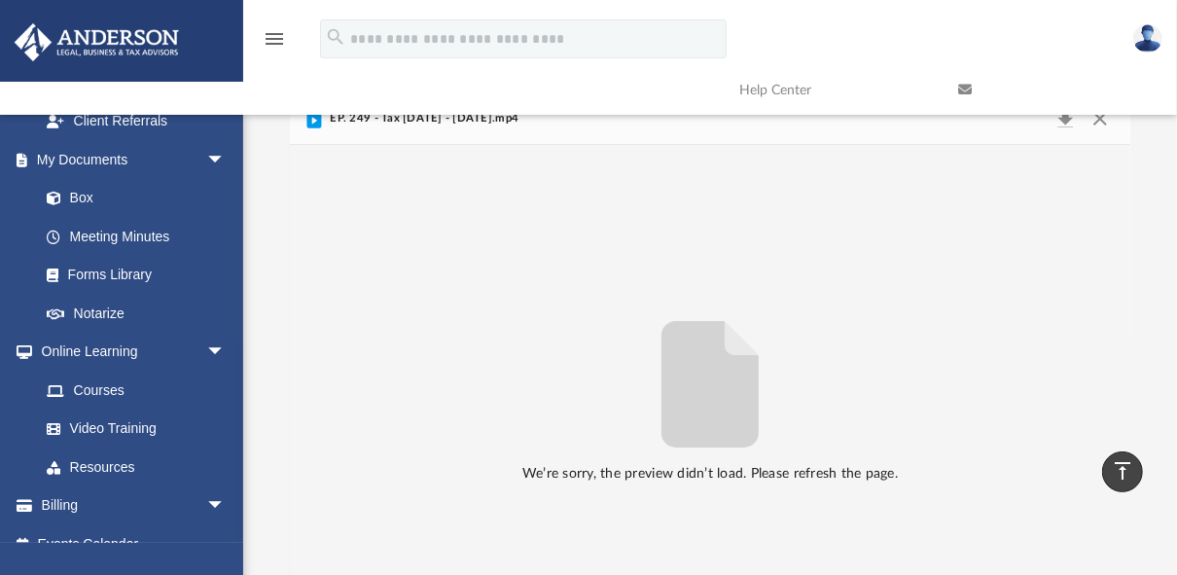
scroll to position [0, 0]
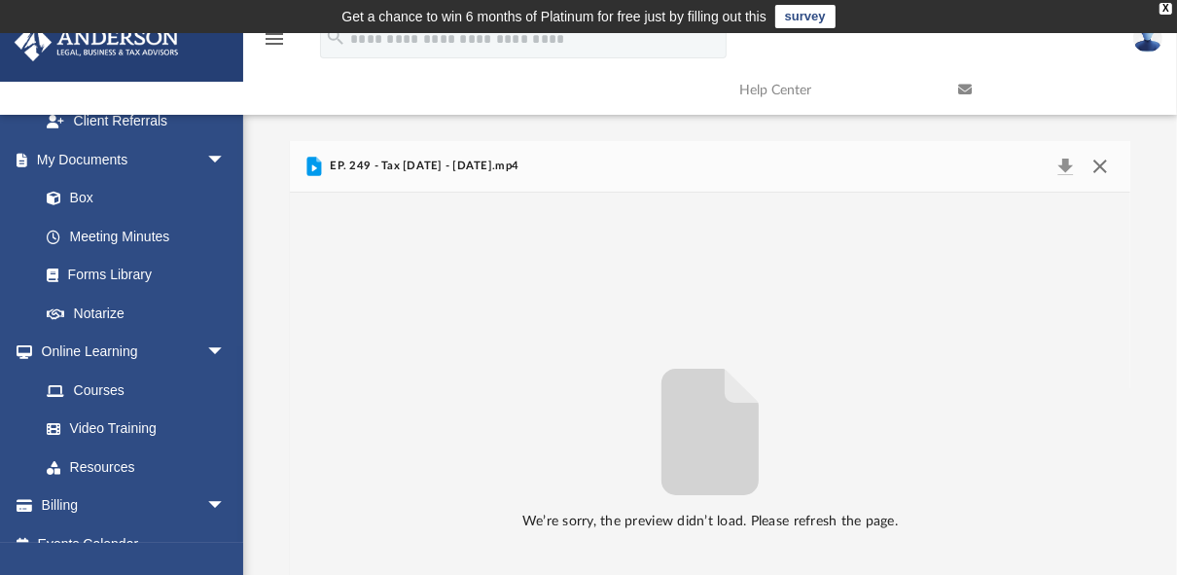
click at [1099, 167] on button "Close" at bounding box center [1100, 166] width 35 height 27
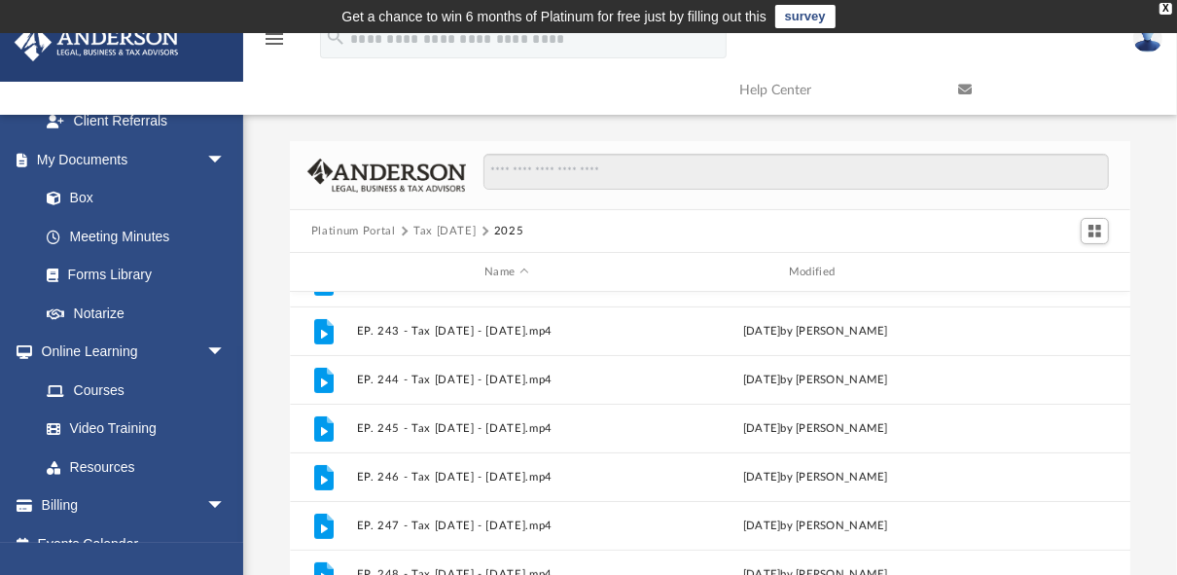
scroll to position [335, 0]
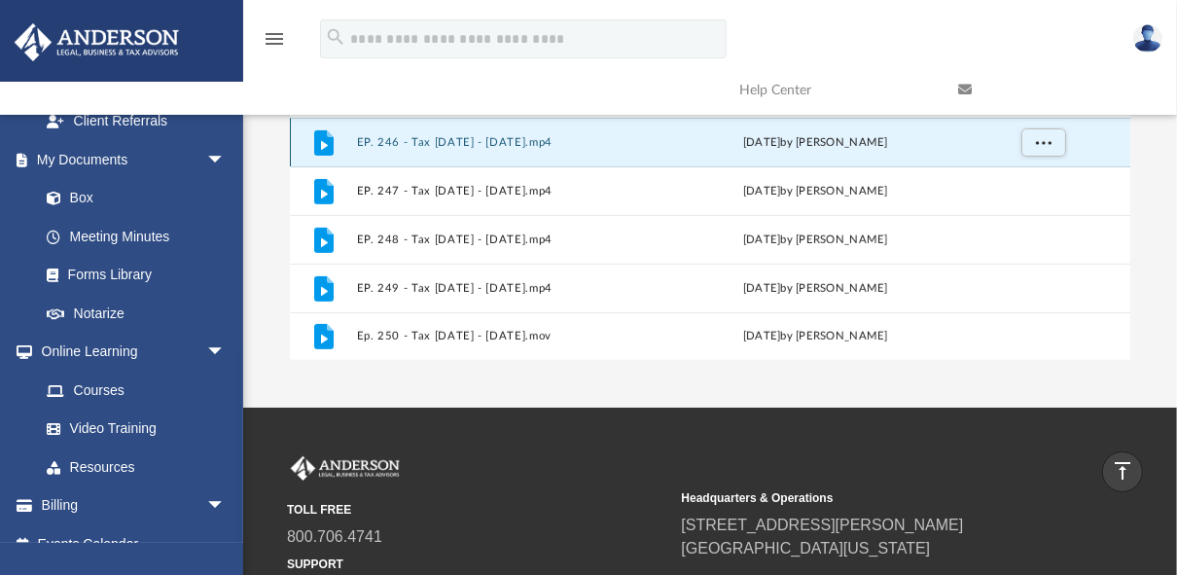
click at [543, 136] on button "EP. 246 - Tax Tuesday - June 17th, 2025.mp4" at bounding box center [507, 142] width 301 height 13
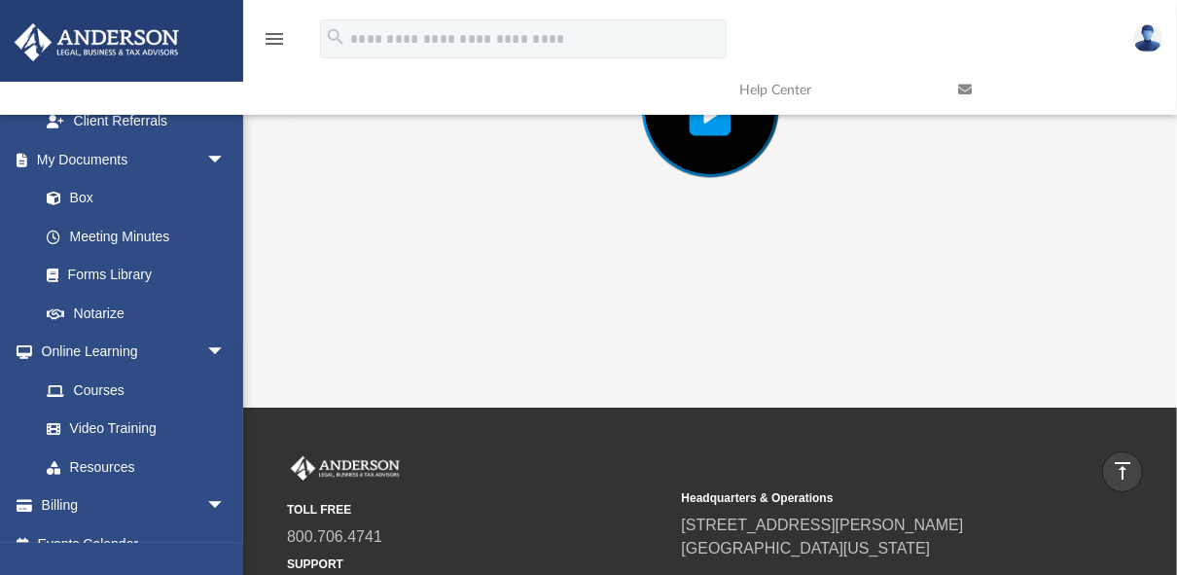
scroll to position [141, 0]
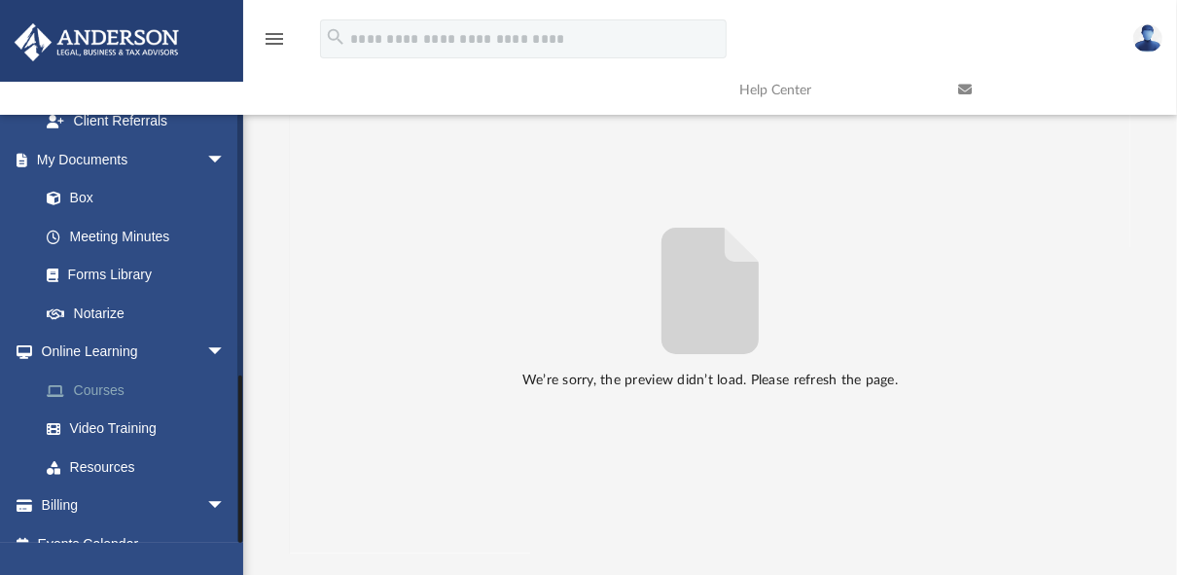
click at [101, 371] on link "Courses" at bounding box center [141, 390] width 228 height 39
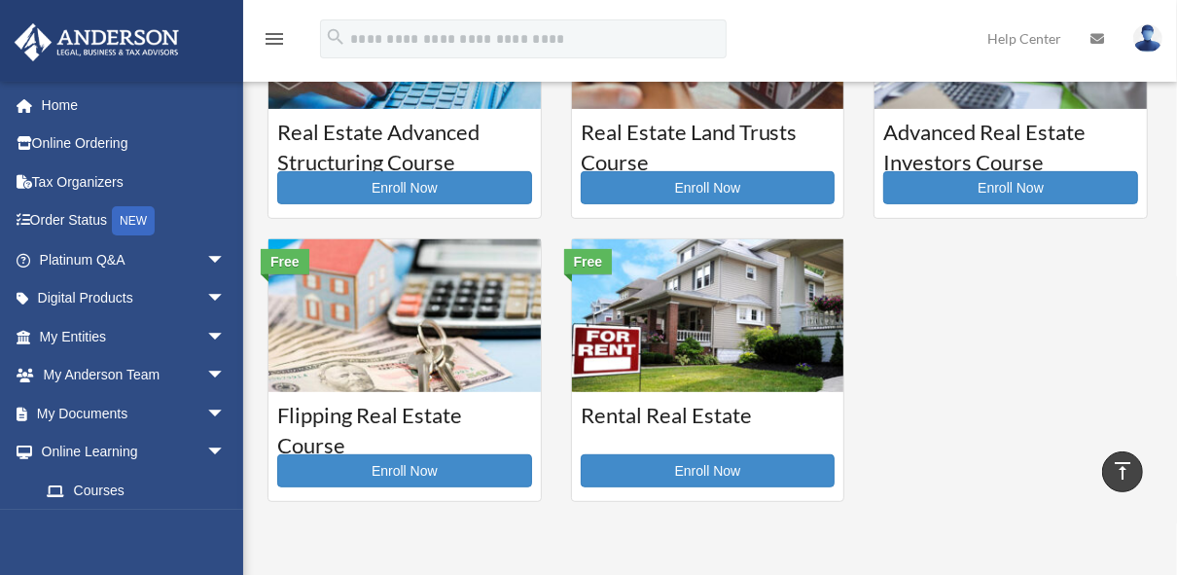
scroll to position [467, 0]
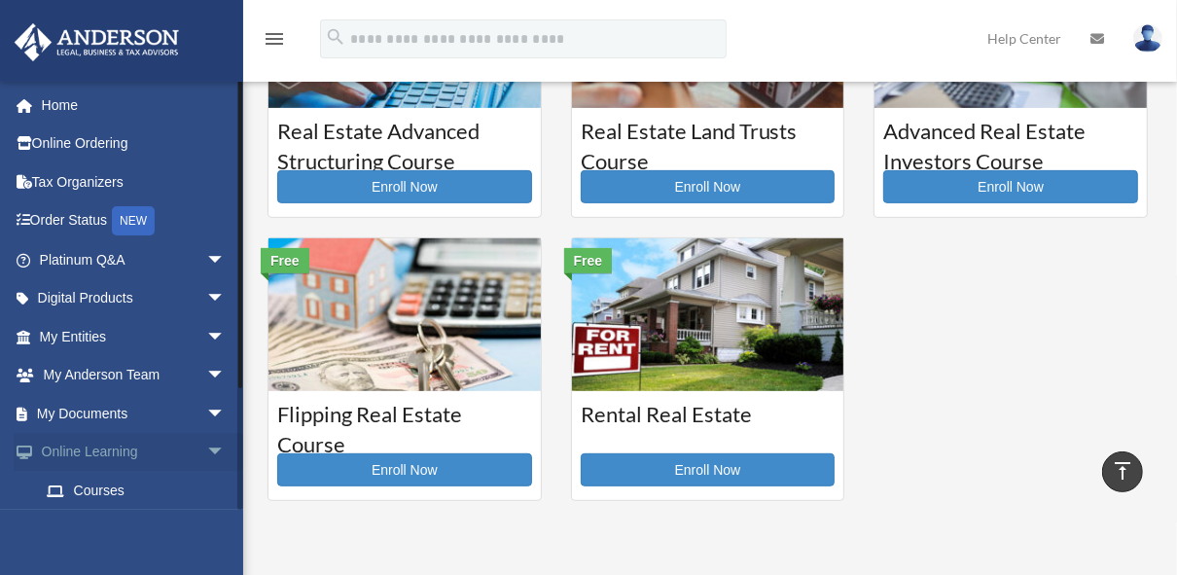
click at [97, 448] on link "Online Learning arrow_drop_down" at bounding box center [134, 452] width 241 height 39
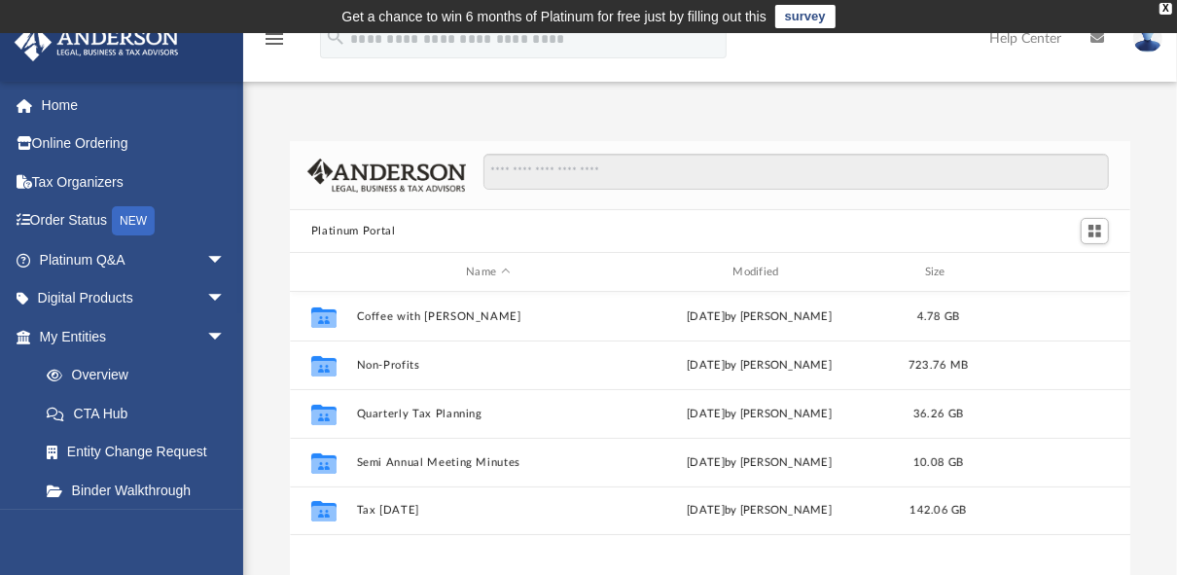
scroll to position [430, 829]
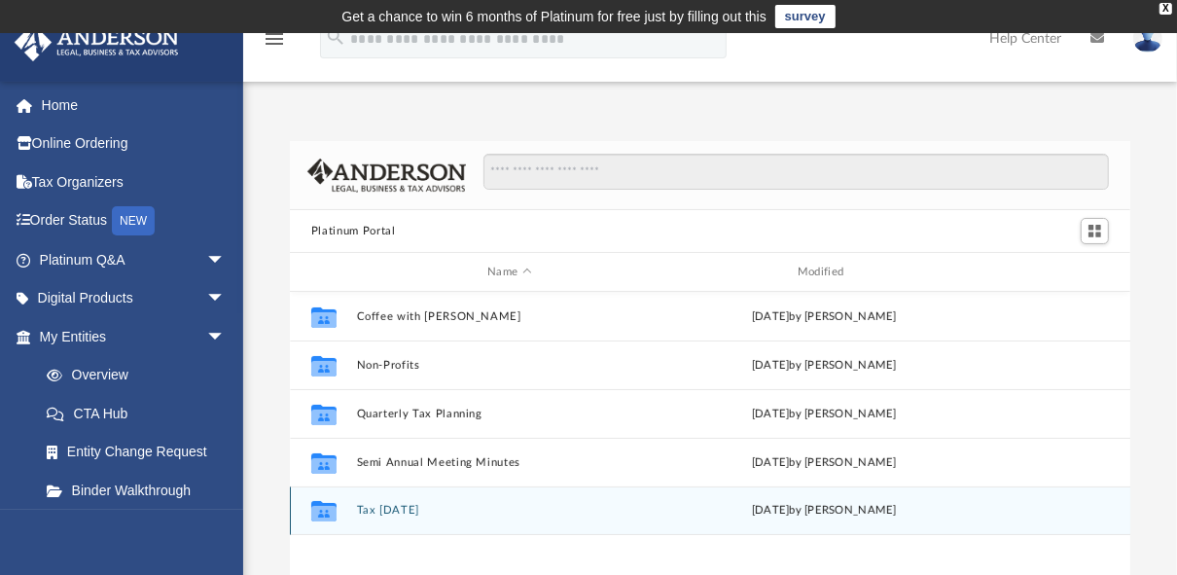
click at [393, 501] on div "Collaborated Folder Tax [DATE] [DATE] by [PERSON_NAME]" at bounding box center [710, 511] width 841 height 49
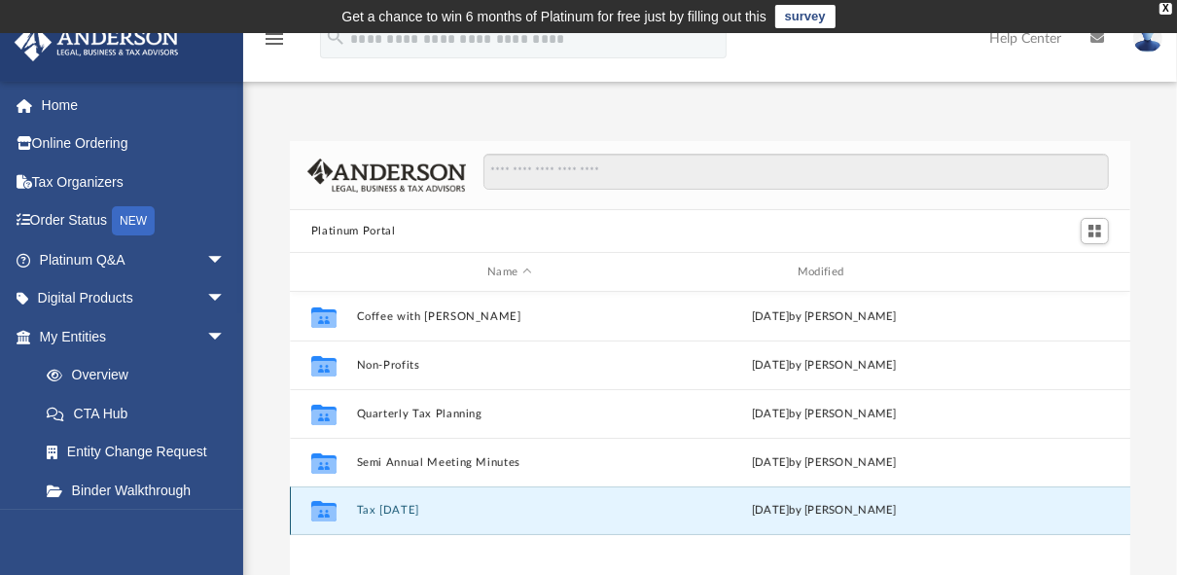
click at [408, 513] on button "Tax [DATE]" at bounding box center [510, 510] width 307 height 13
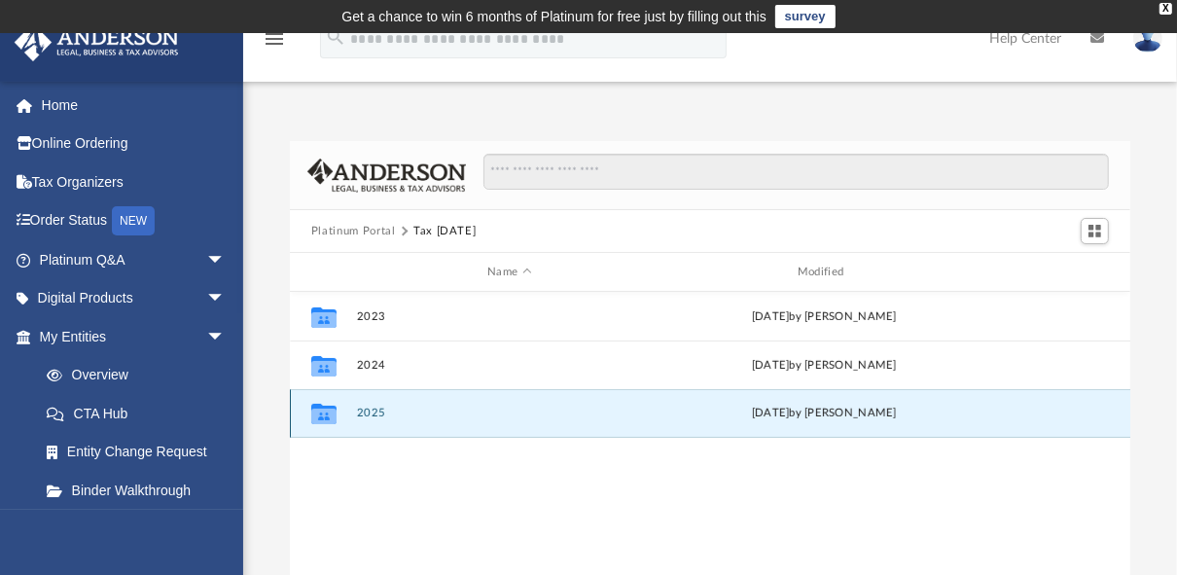
click at [444, 415] on button "2025" at bounding box center [510, 413] width 307 height 13
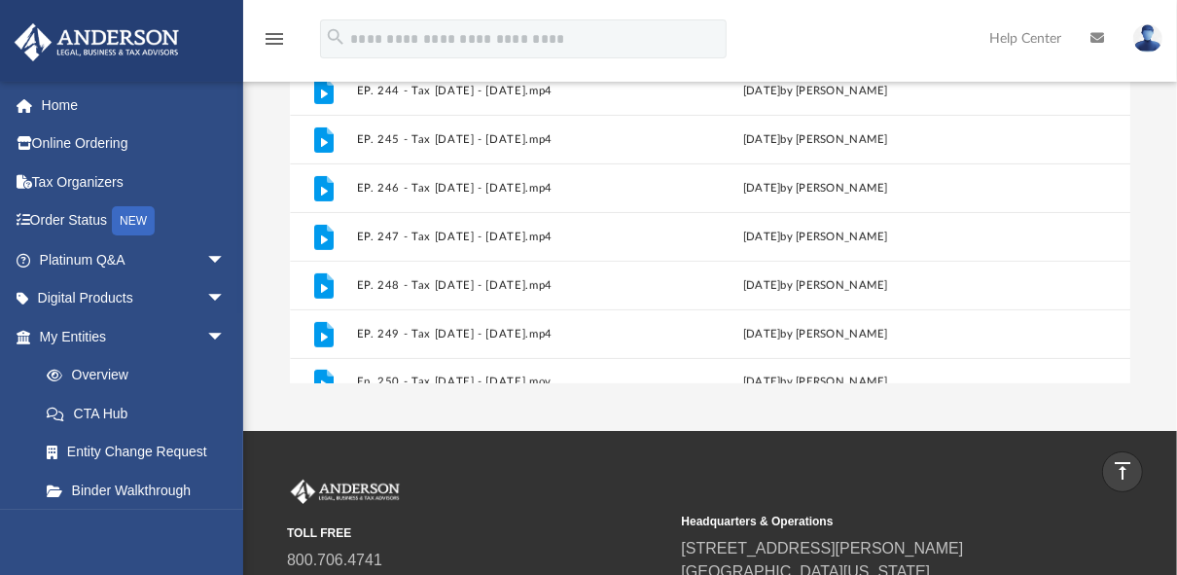
scroll to position [375, 0]
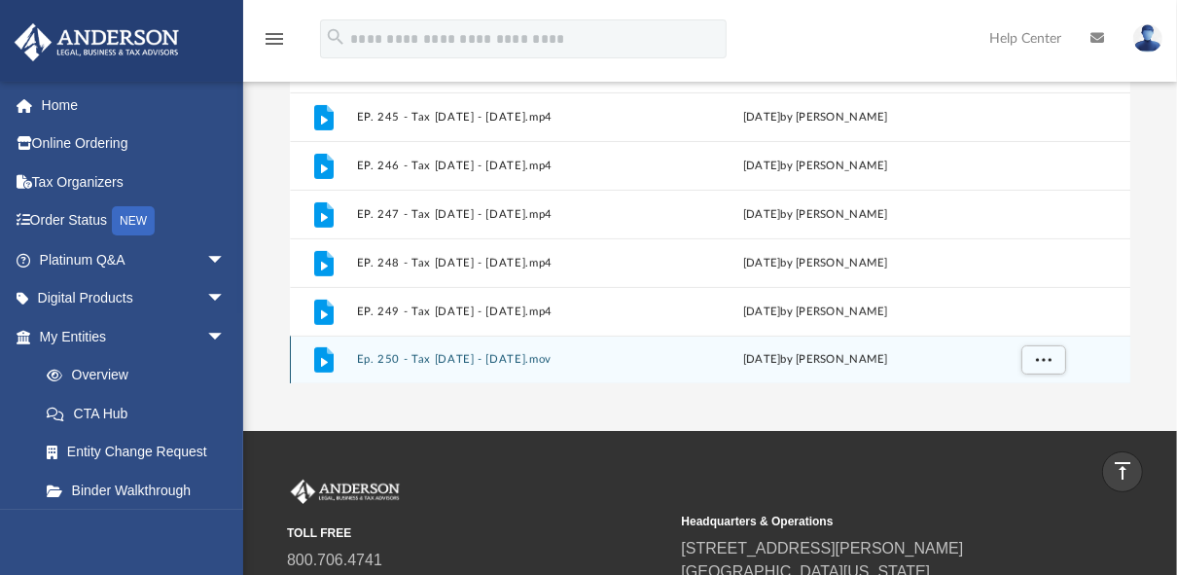
click at [547, 356] on button "Ep. 250 - Tax Tuesday - August 12th, 2025.mov" at bounding box center [507, 359] width 301 height 13
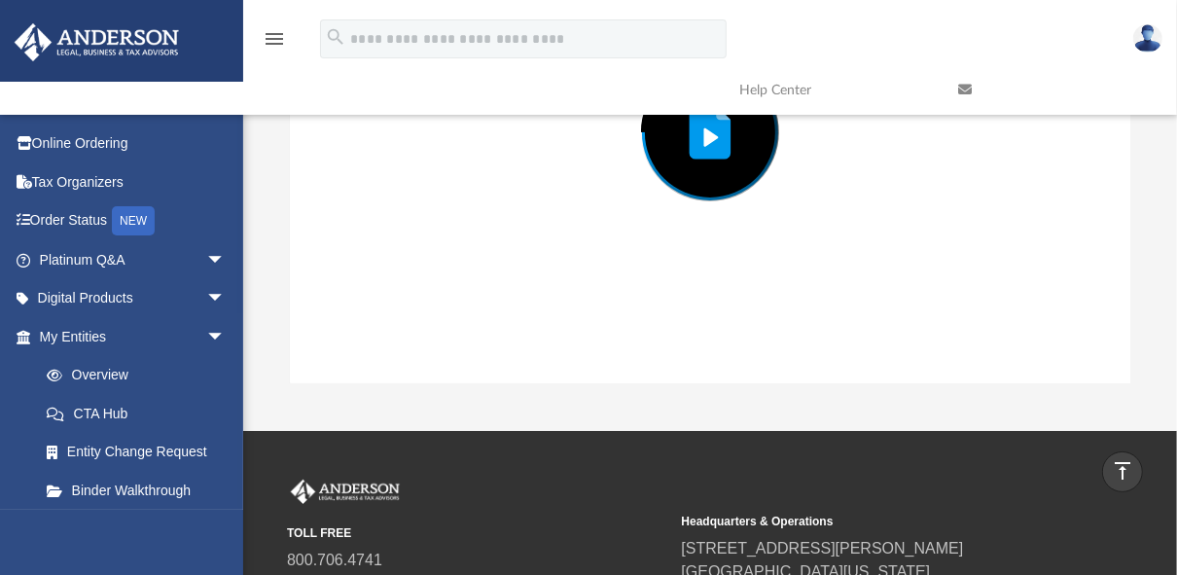
scroll to position [141, 0]
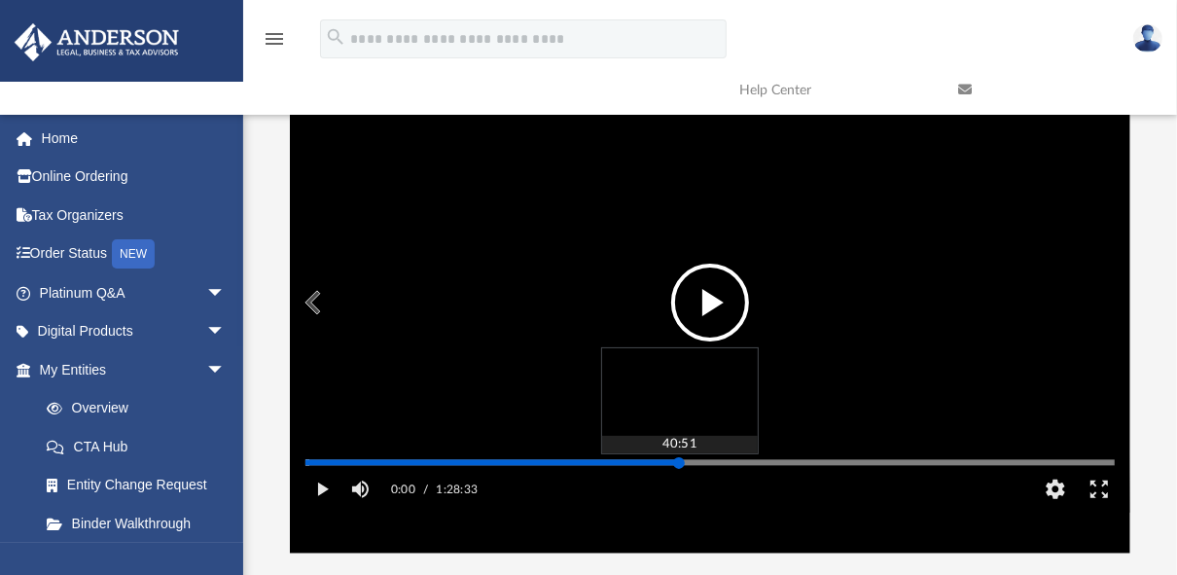
click at [679, 464] on div "Media Slider" at bounding box center [711, 462] width 810 height 3
click at [710, 470] on div "Media Slider" at bounding box center [1115, 462] width 810 height 16
click at [710, 464] on div "Media Slider" at bounding box center [711, 462] width 810 height 3
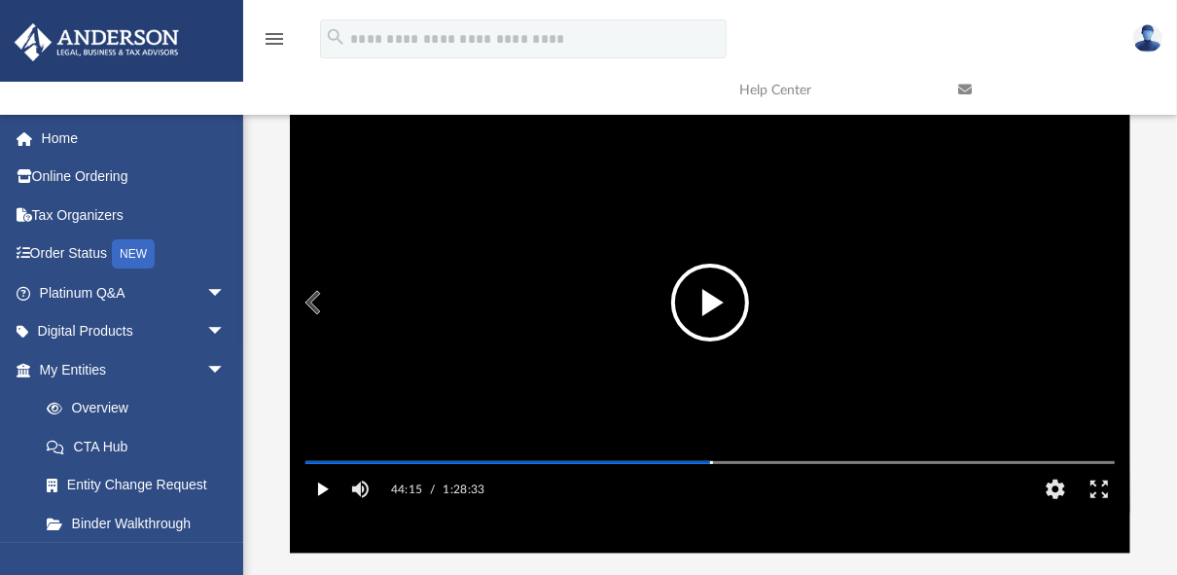
click at [321, 509] on button "Play" at bounding box center [322, 489] width 44 height 39
click at [323, 509] on button "Pause" at bounding box center [322, 489] width 44 height 39
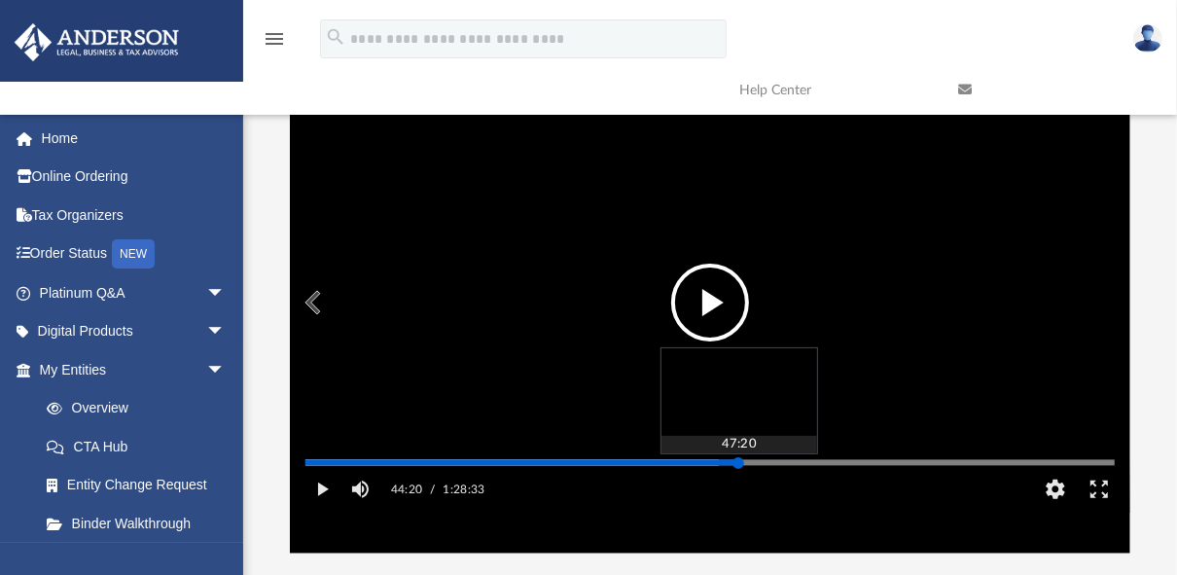
click at [739, 464] on div "Media Slider" at bounding box center [711, 462] width 810 height 3
click at [739, 469] on div "Media Slider" at bounding box center [739, 463] width 12 height 12
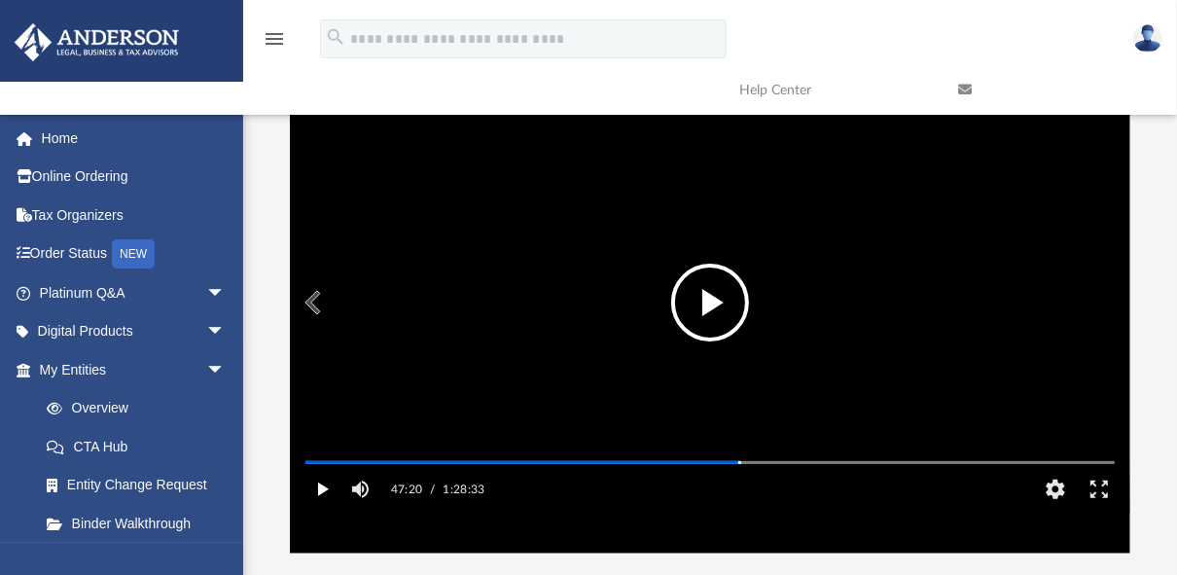
click at [320, 509] on button "Play" at bounding box center [322, 489] width 44 height 39
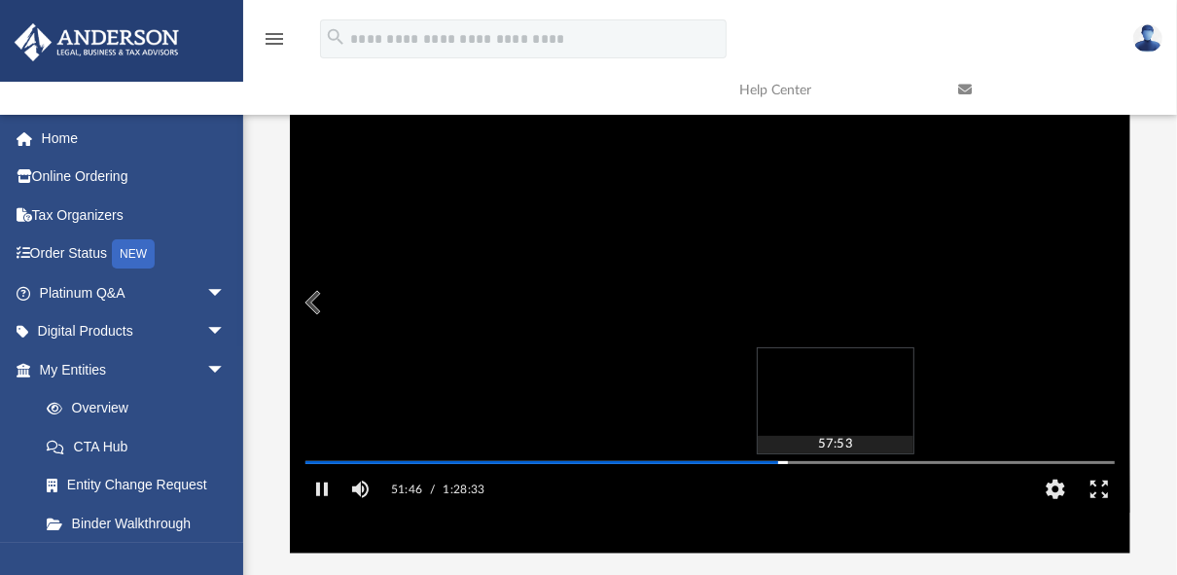
click at [835, 487] on div "Autoplay Disabled Speed Normal Quality Auto Subtitles/CC Off Audio Autoplay Dis…" at bounding box center [710, 303] width 841 height 502
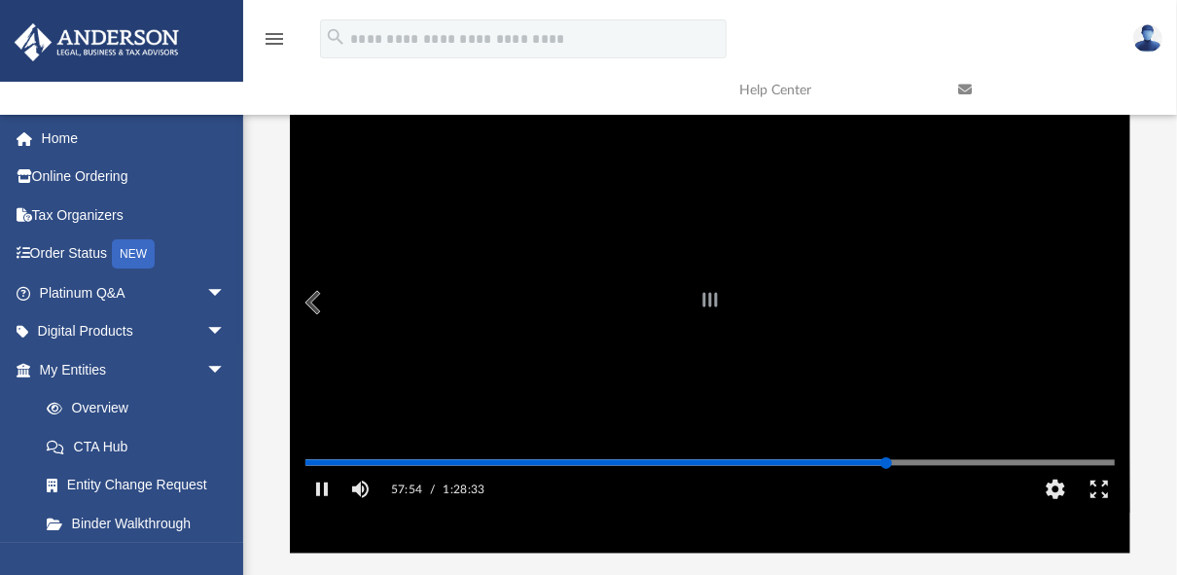
click at [886, 489] on div "Autoplay Disabled Speed Normal Quality Auto Subtitles/CC Off Audio Autoplay Dis…" at bounding box center [710, 303] width 841 height 502
click at [946, 488] on div "Autoplay Disabled Speed Normal Quality Auto Subtitles/CC Off Audio Autoplay Dis…" at bounding box center [710, 303] width 841 height 502
click at [924, 487] on div "Autoplay Disabled Speed Normal Quality Auto Subtitles/CC Off Audio Autoplay Dis…" at bounding box center [710, 303] width 841 height 502
click at [884, 486] on div "Autoplay Disabled Speed Normal Quality Auto Subtitles/CC Off Audio Autoplay Dis…" at bounding box center [710, 303] width 841 height 502
click at [866, 486] on div "Autoplay Disabled Speed Normal Quality Auto Subtitles/CC Off Audio Autoplay Dis…" at bounding box center [710, 303] width 841 height 502
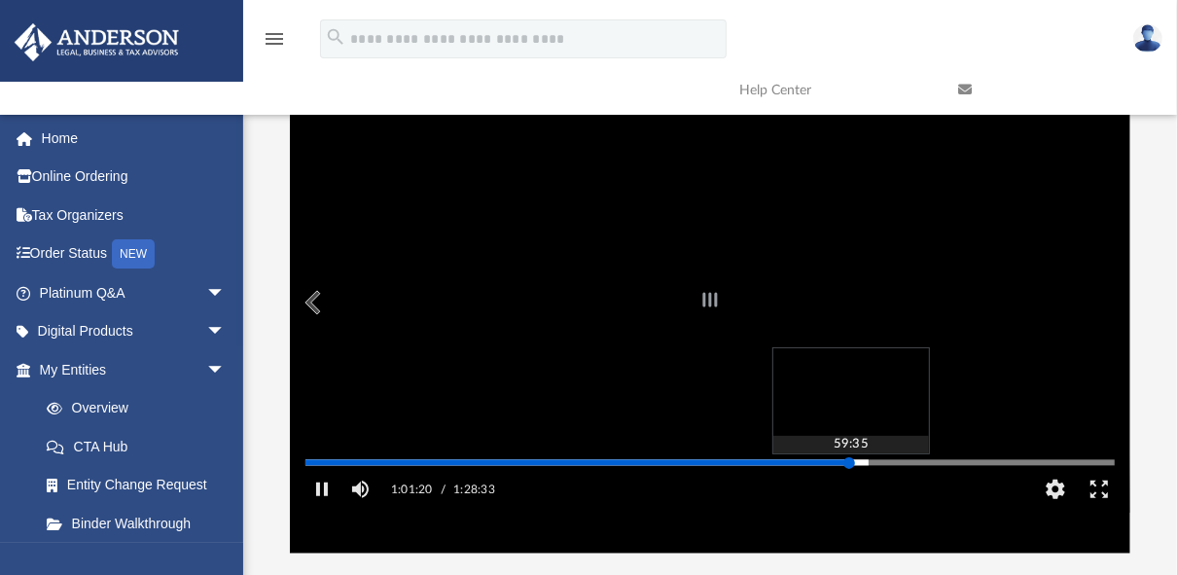
click at [849, 487] on div "Autoplay Disabled Speed Normal Quality Auto Subtitles/CC Off Audio Autoplay Dis…" at bounding box center [710, 303] width 841 height 502
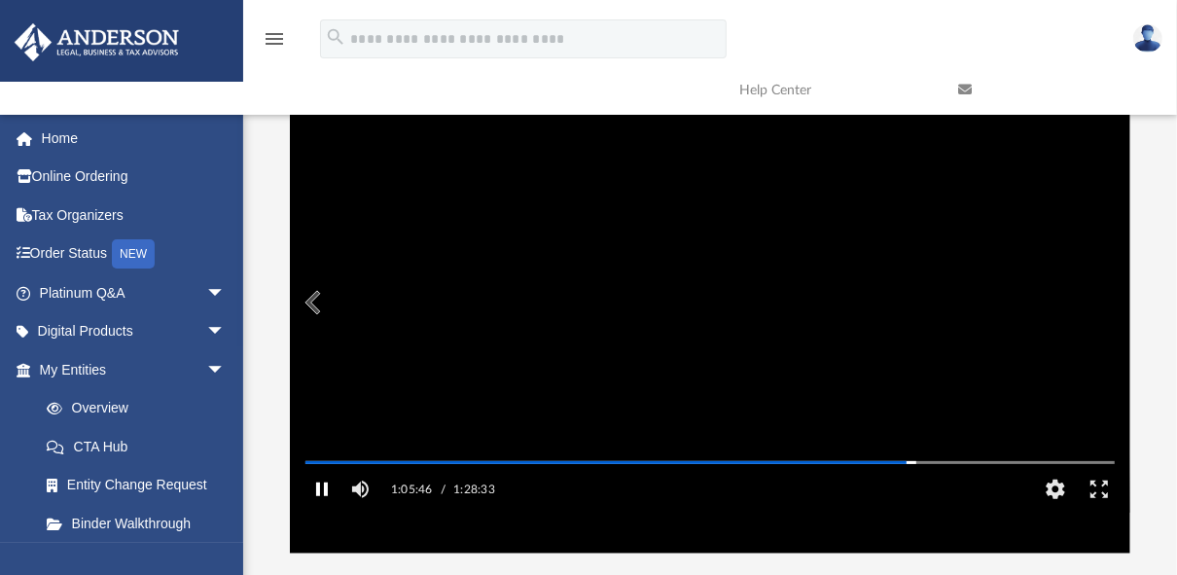
click at [321, 509] on button "Pause" at bounding box center [322, 489] width 44 height 39
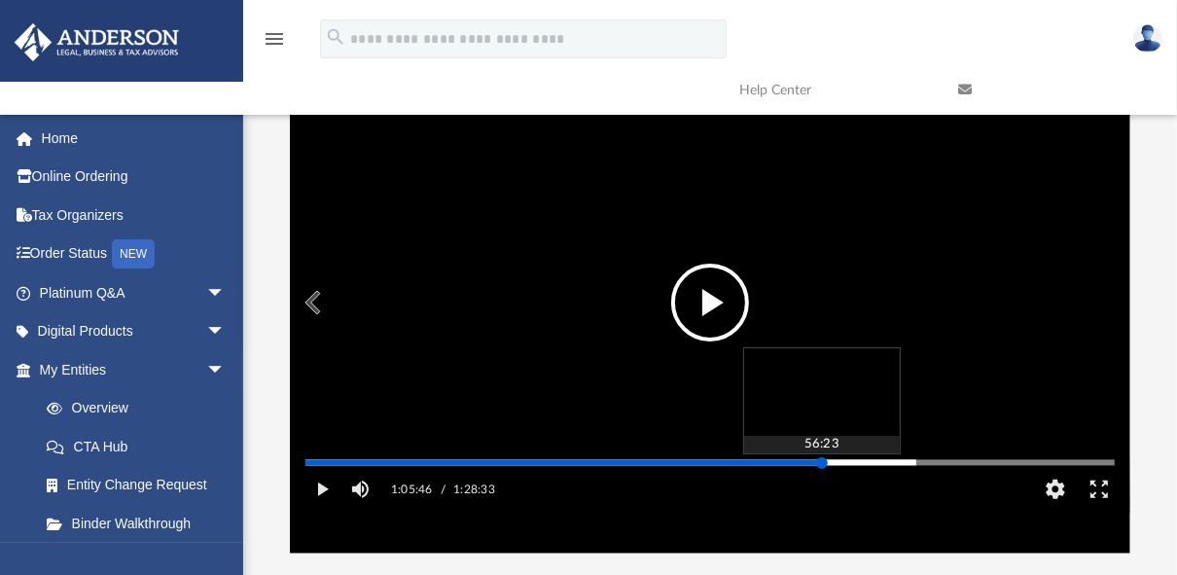
click at [822, 464] on div "Media Slider" at bounding box center [711, 462] width 810 height 3
click at [857, 464] on div "Media Slider" at bounding box center [711, 462] width 810 height 3
click at [873, 464] on div "Media Slider" at bounding box center [711, 462] width 810 height 3
click at [868, 469] on div "Media Slider" at bounding box center [868, 463] width 12 height 12
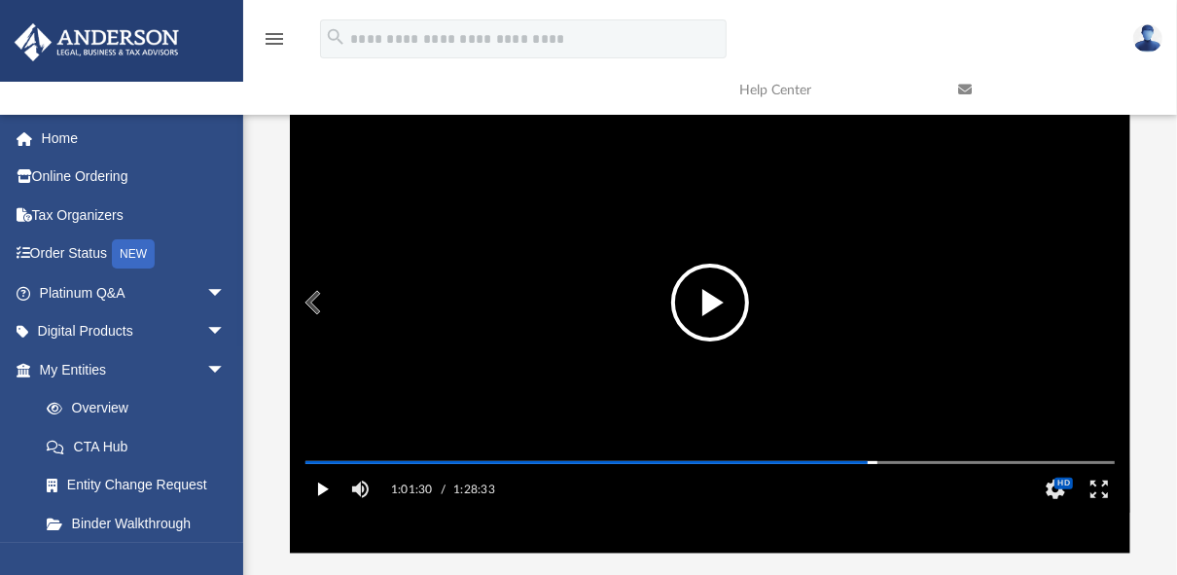
click at [319, 509] on button "Play" at bounding box center [322, 489] width 44 height 39
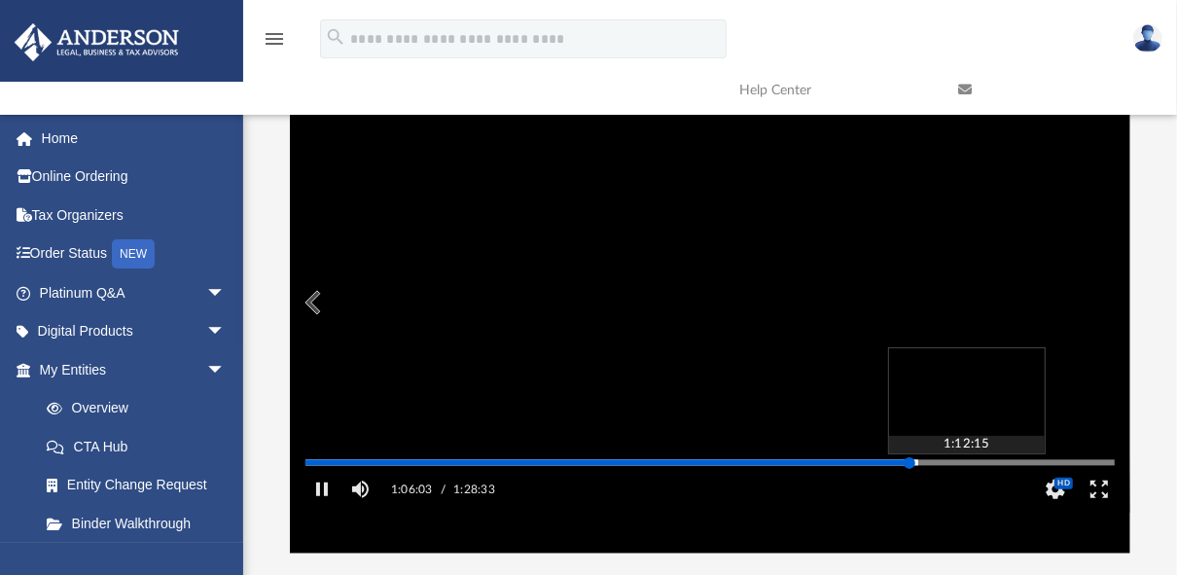
click at [970, 470] on div "Media Slider" at bounding box center [1115, 462] width 810 height 16
click at [975, 487] on div "Autoplay Disabled Speed Normal Quality Auto Subtitles/CC Off Audio Autoplay Dis…" at bounding box center [710, 303] width 841 height 502
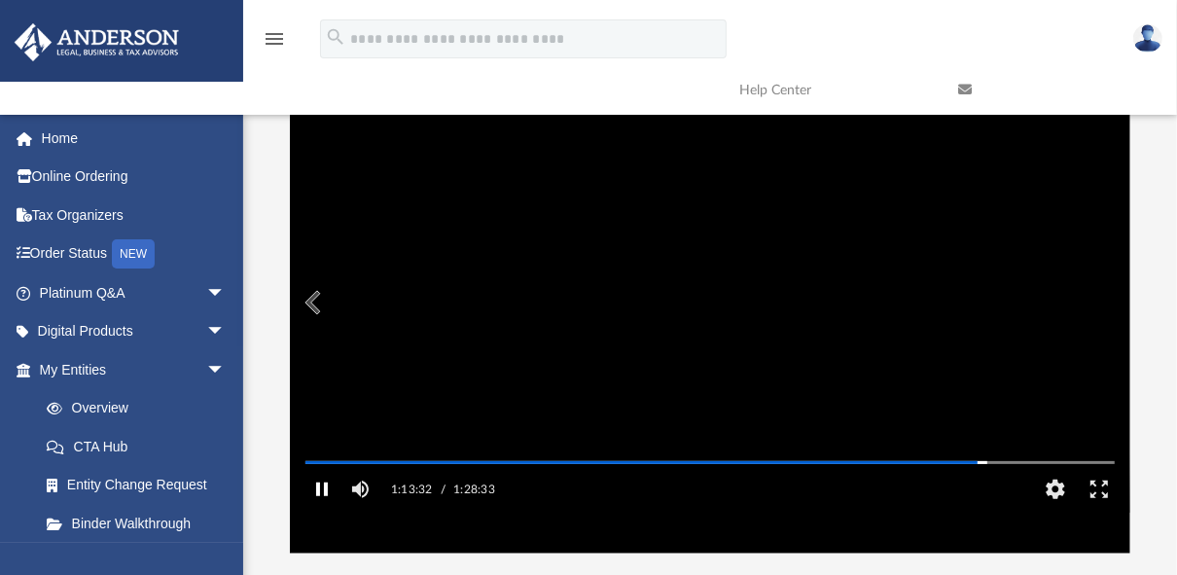
click at [319, 509] on button "Pause" at bounding box center [322, 489] width 44 height 39
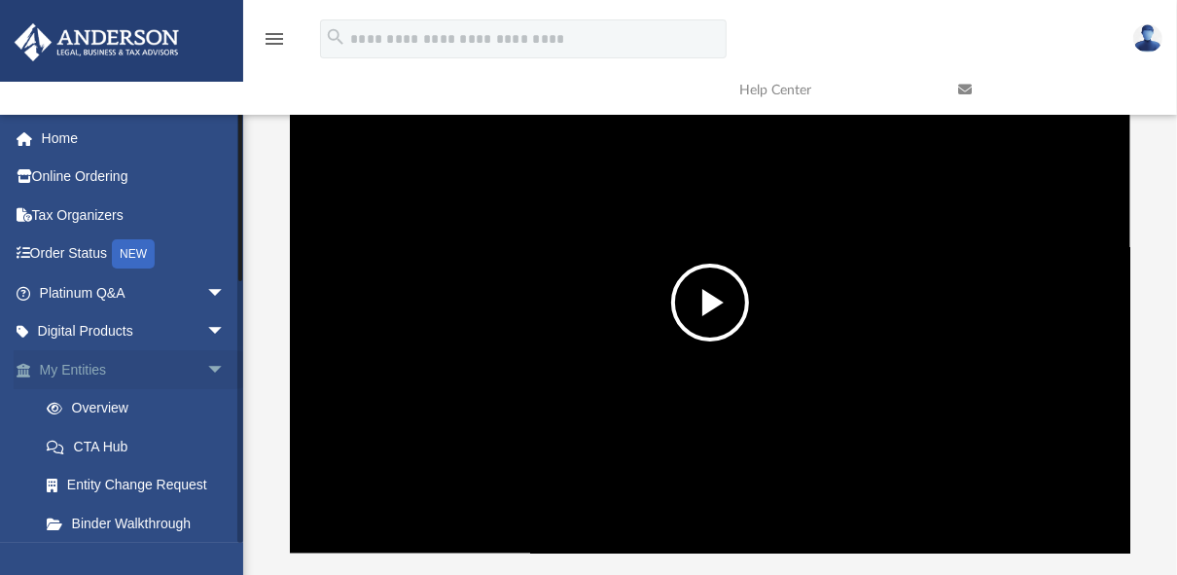
click at [117, 370] on link "My Entities arrow_drop_down" at bounding box center [134, 369] width 241 height 39
click at [74, 362] on link "My Entities arrow_drop_down" at bounding box center [134, 369] width 241 height 39
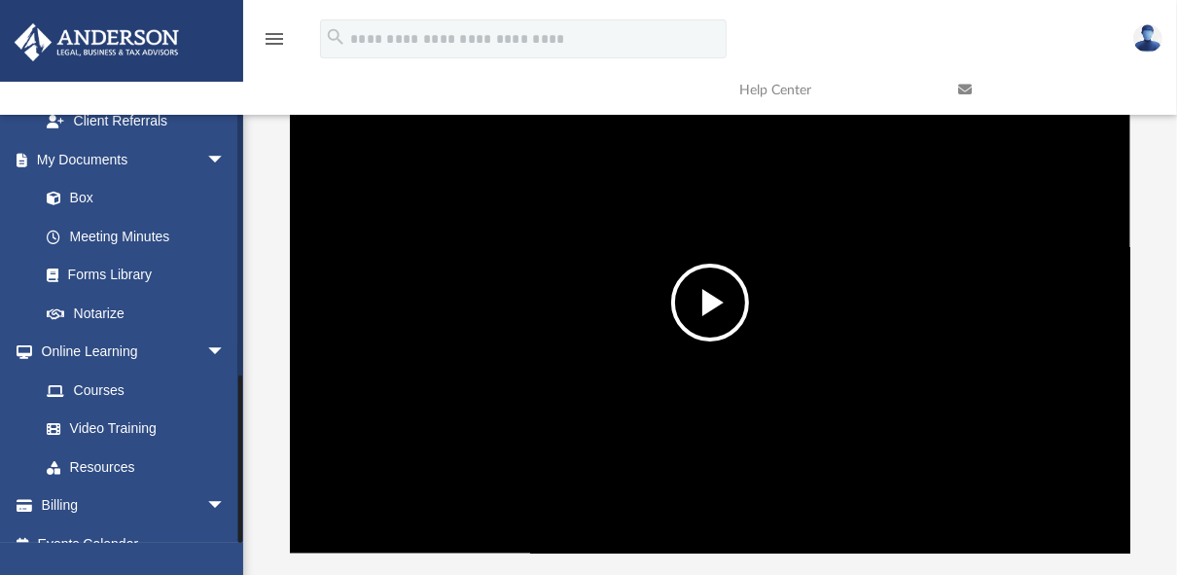
click at [240, 542] on div at bounding box center [240, 328] width 6 height 429
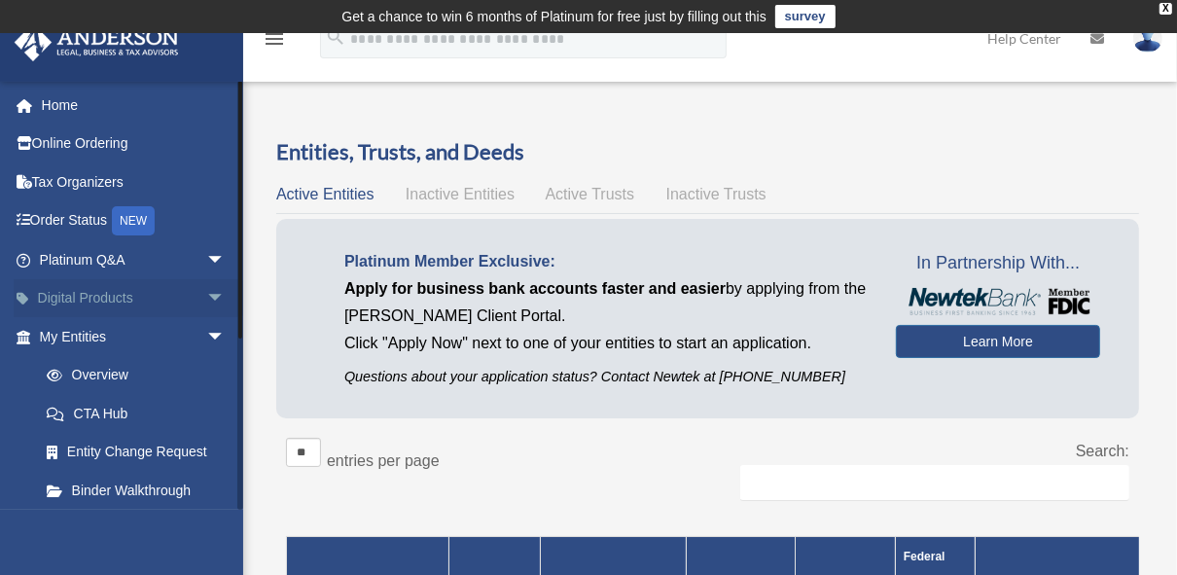
click at [91, 296] on link "Digital Products arrow_drop_down" at bounding box center [134, 298] width 241 height 39
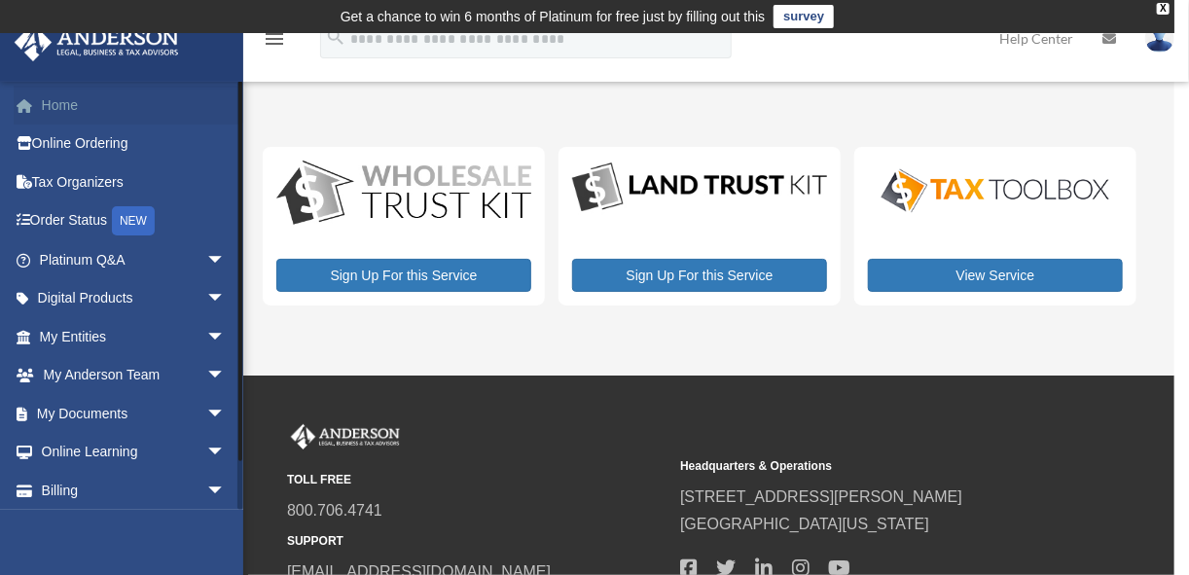
click at [70, 106] on link "Home" at bounding box center [134, 105] width 241 height 39
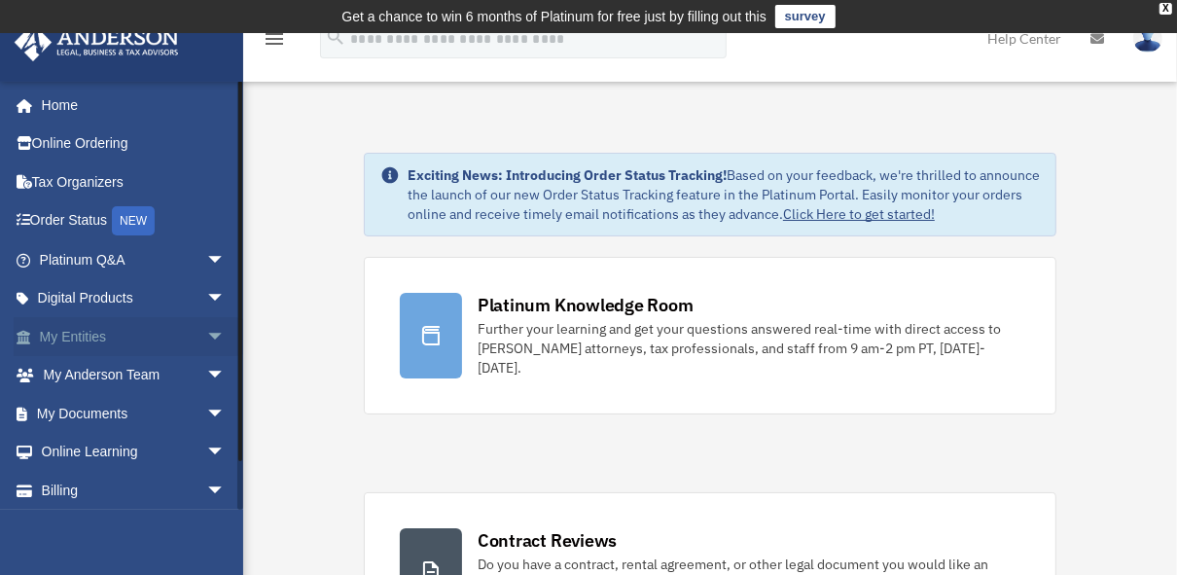
click at [85, 334] on link "My Entities arrow_drop_down" at bounding box center [134, 336] width 241 height 39
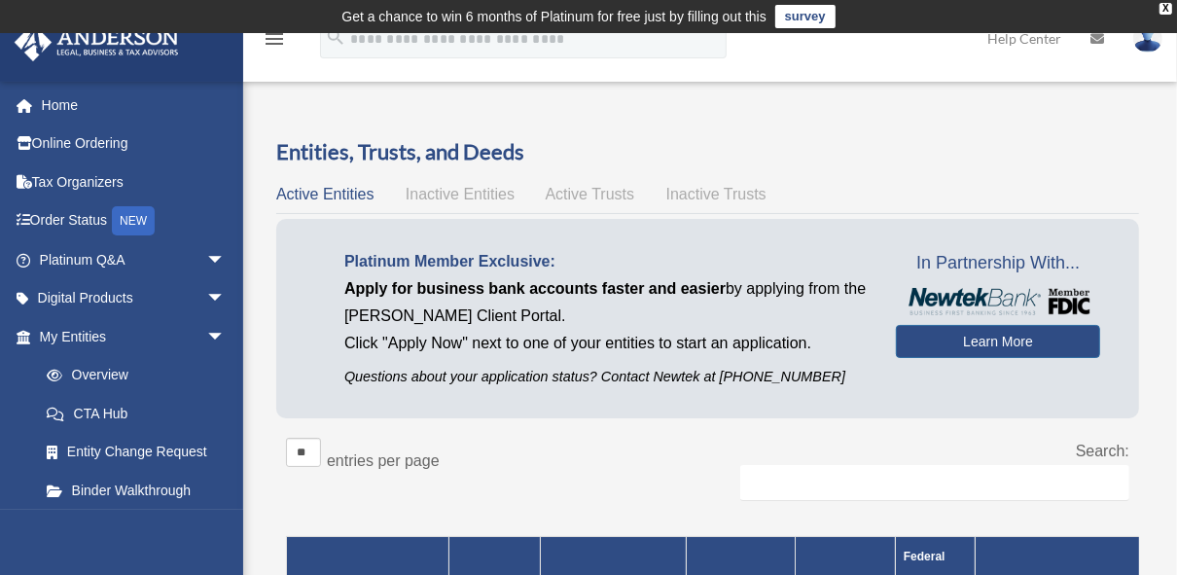
click at [240, 551] on div "[PERSON_NAME][EMAIL_ADDRESS][PERSON_NAME][DOMAIN_NAME] Sign Out [PERSON_NAME][E…" at bounding box center [121, 368] width 243 height 575
click at [239, 102] on div at bounding box center [240, 210] width 4 height 258
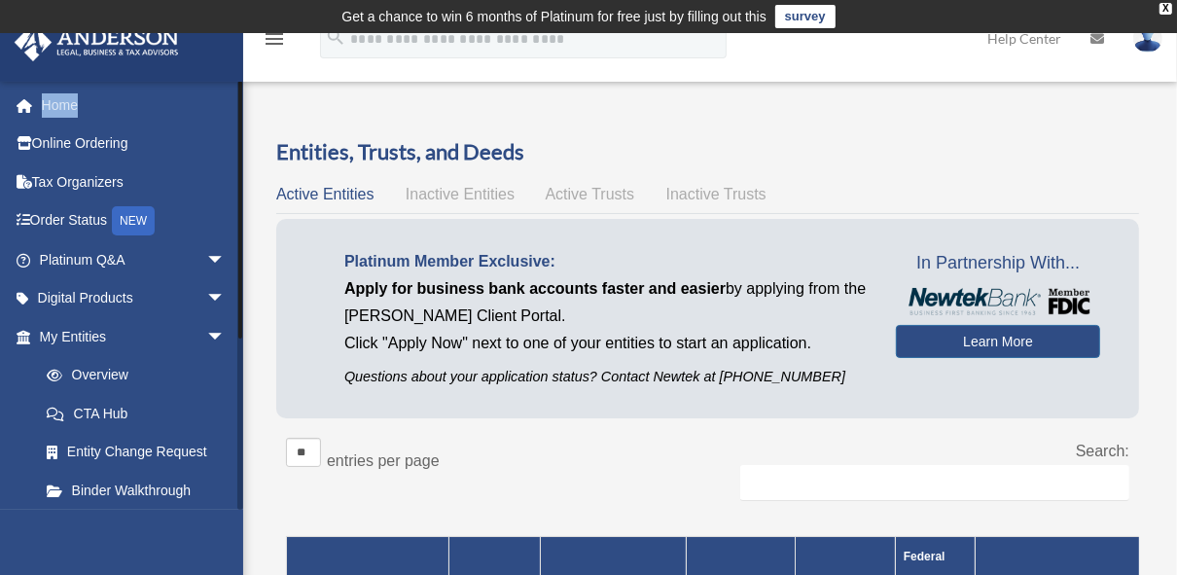
click at [239, 102] on div at bounding box center [240, 210] width 4 height 258
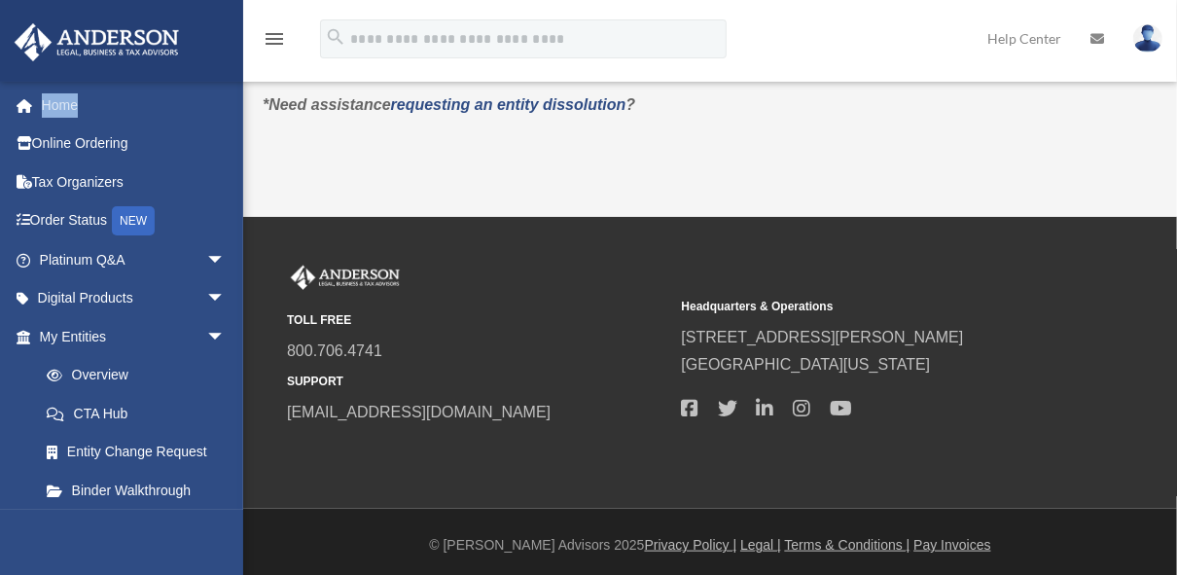
scroll to position [1266, 0]
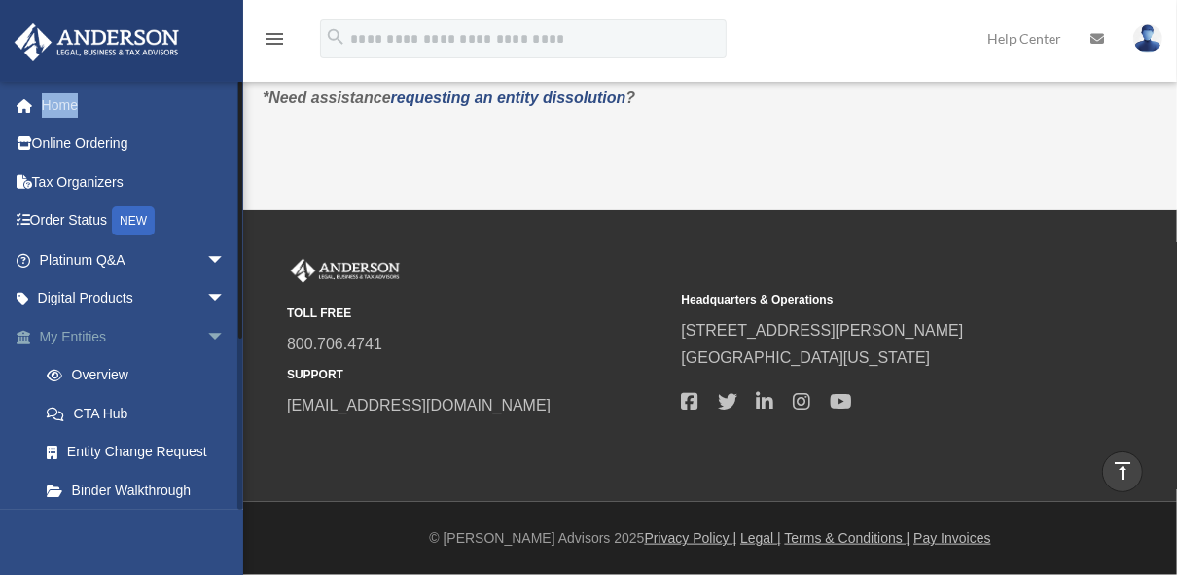
click at [206, 330] on span "arrow_drop_down" at bounding box center [225, 337] width 39 height 40
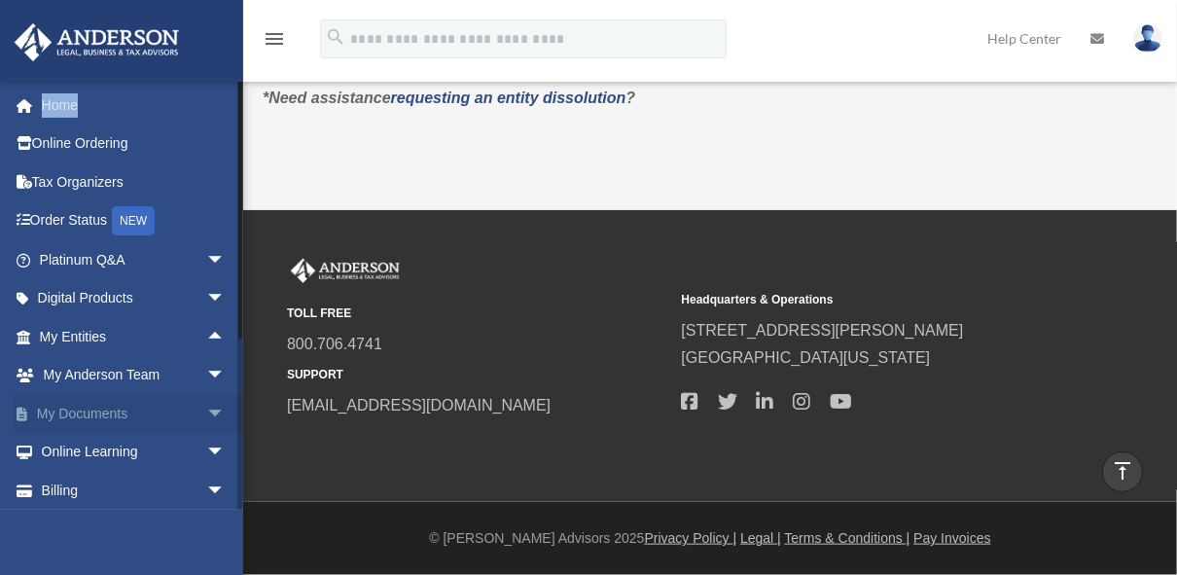
click at [99, 413] on link "My Documents arrow_drop_down" at bounding box center [134, 413] width 241 height 39
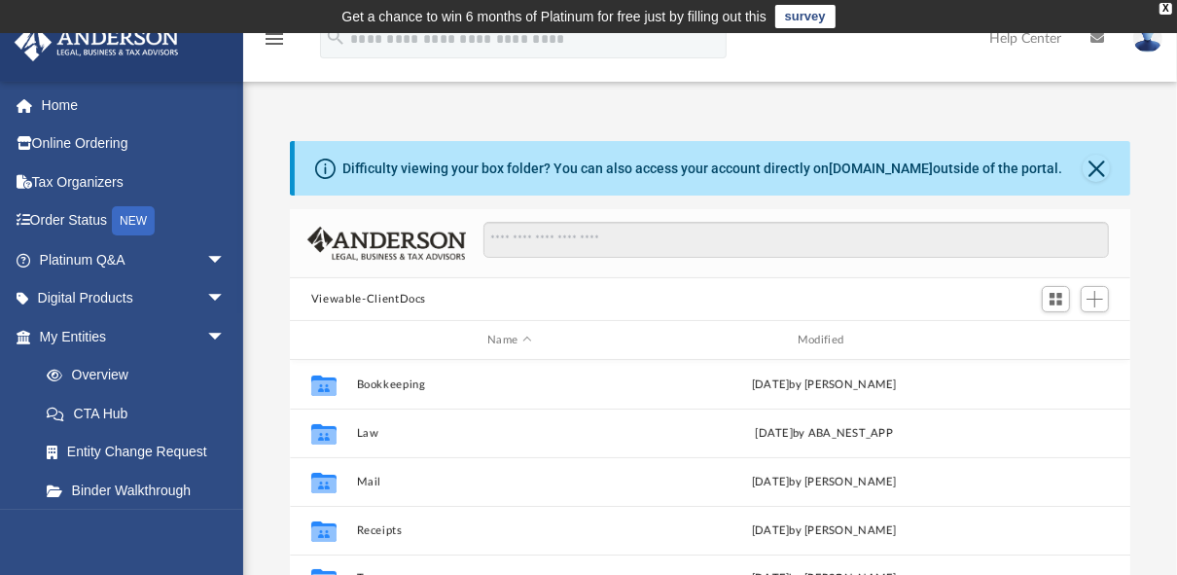
scroll to position [430, 829]
click at [240, 538] on div "gus.moncada@gmail.com Sign Out gus.moncada@gmail.com Home Online Ordering Tax O…" at bounding box center [121, 368] width 243 height 575
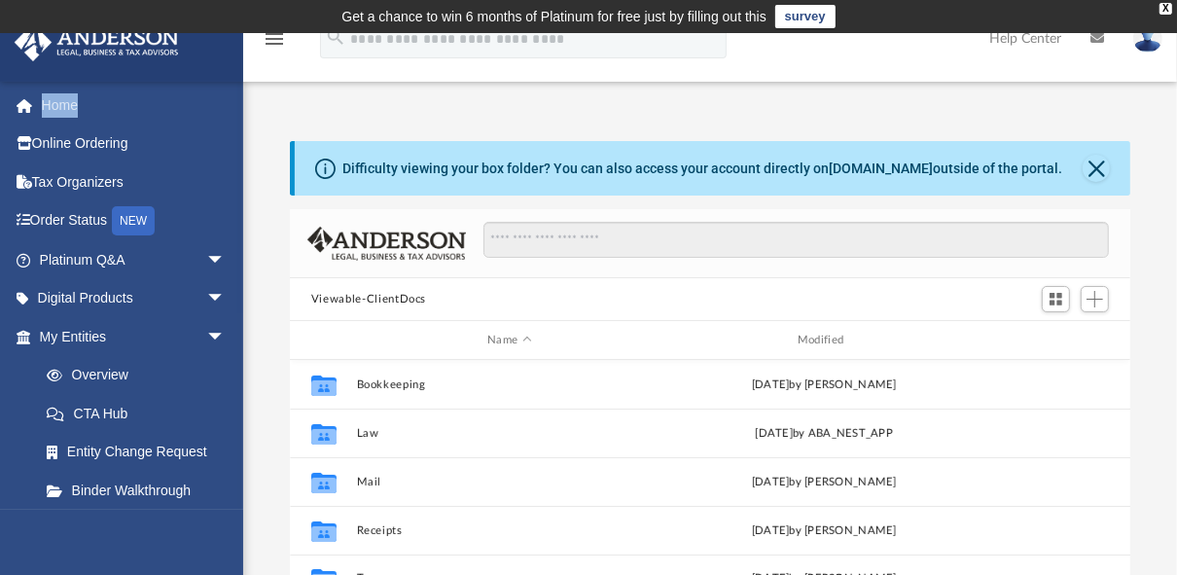
click at [240, 538] on div "gus.moncada@gmail.com Sign Out gus.moncada@gmail.com Home Online Ordering Tax O…" at bounding box center [121, 368] width 243 height 575
click at [240, 537] on div "gus.moncada@gmail.com Sign Out gus.moncada@gmail.com Home Online Ordering Tax O…" at bounding box center [121, 368] width 243 height 575
drag, startPoint x: 240, startPoint y: 537, endPoint x: 187, endPoint y: 319, distance: 224.4
click at [187, 319] on link "My Entities arrow_drop_down" at bounding box center [134, 336] width 241 height 39
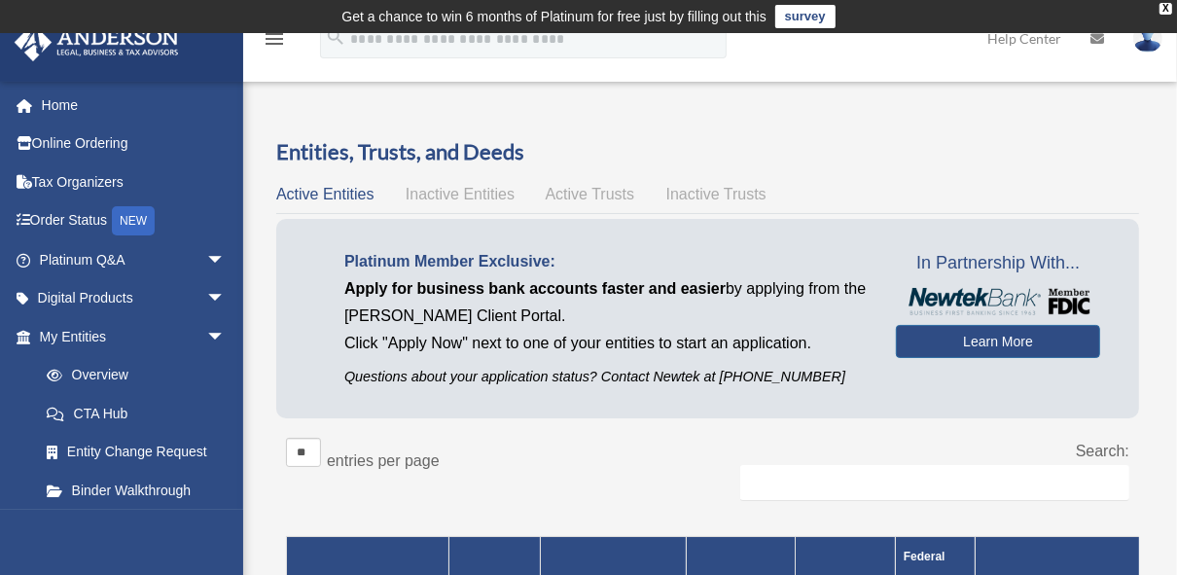
click at [238, 543] on div "[PERSON_NAME][EMAIL_ADDRESS][PERSON_NAME][DOMAIN_NAME] Sign Out [PERSON_NAME][E…" at bounding box center [121, 368] width 243 height 575
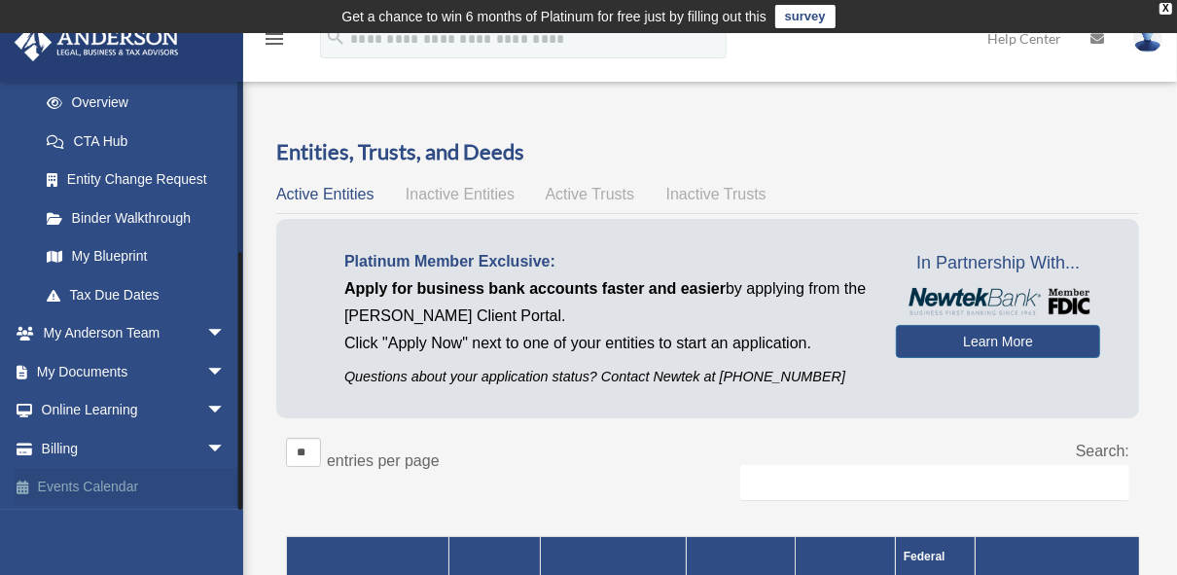
drag, startPoint x: 238, startPoint y: 445, endPoint x: 229, endPoint y: 491, distance: 47.7
click at [229, 491] on div "[PERSON_NAME][EMAIL_ADDRESS][PERSON_NAME][DOMAIN_NAME] Sign Out [PERSON_NAME][E…" at bounding box center [121, 295] width 243 height 429
click at [119, 251] on link "My Blueprint" at bounding box center [141, 256] width 228 height 39
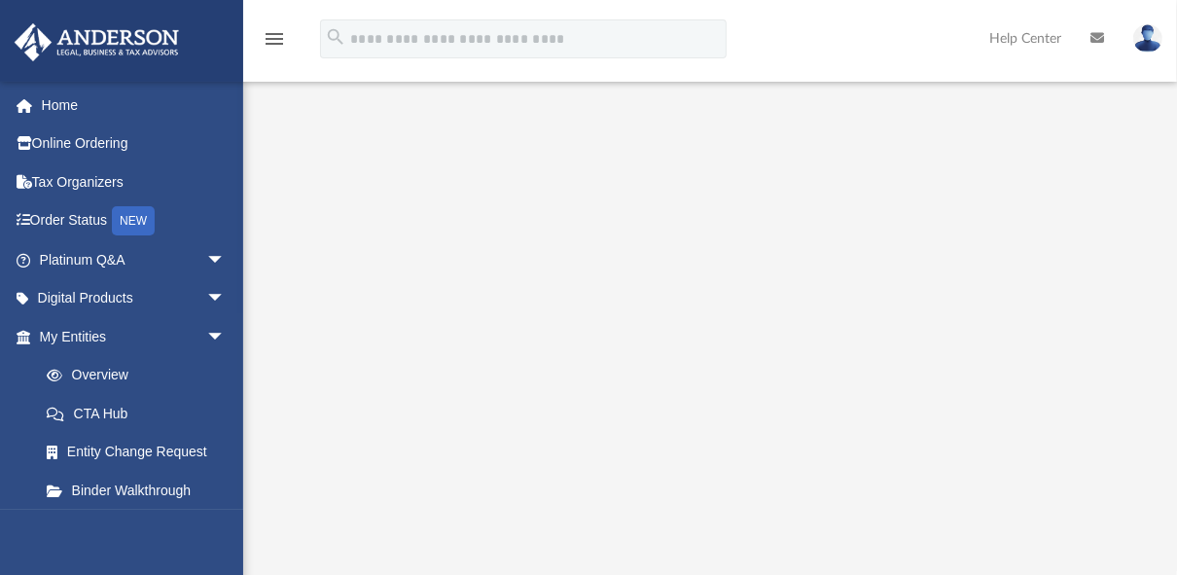
scroll to position [187, 0]
